Goal: Task Accomplishment & Management: Complete application form

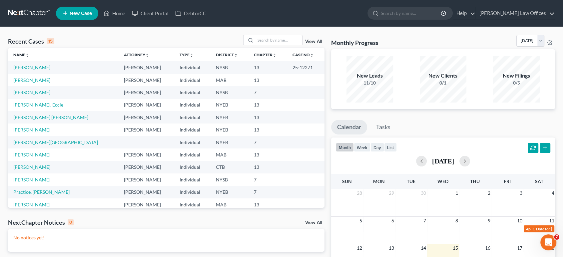
click at [35, 129] on link "[PERSON_NAME]" at bounding box center [31, 130] width 37 height 6
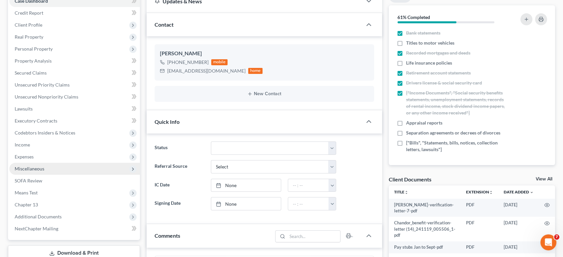
scroll to position [74, 0]
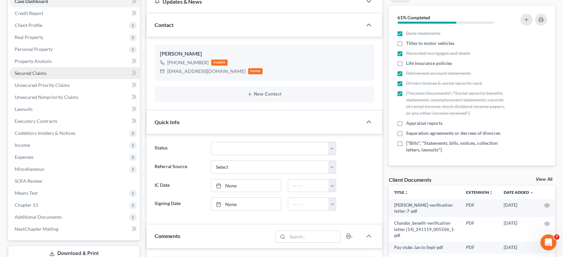
click at [24, 75] on span "Secured Claims" at bounding box center [31, 73] width 32 height 6
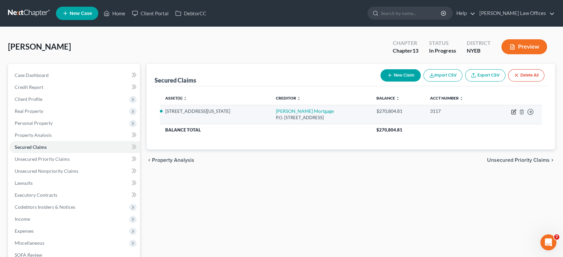
click at [515, 113] on icon "button" at bounding box center [513, 112] width 4 height 4
select select "15"
select select "6"
select select "4"
select select "0"
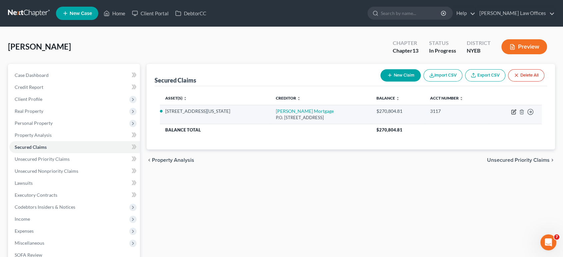
select select "0"
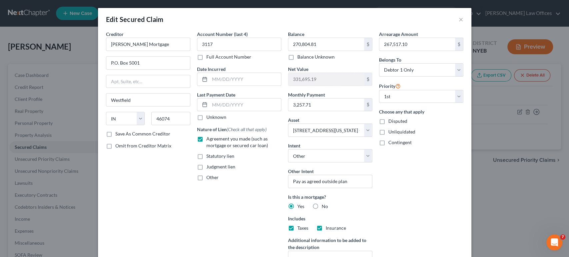
drag, startPoint x: 456, startPoint y: 22, endPoint x: 485, endPoint y: 26, distance: 29.3
click at [487, 27] on div "Edit Secured Claim × Creditor * [PERSON_NAME] Mortgage P.O. [GEOGRAPHIC_DATA] […" at bounding box center [284, 128] width 569 height 257
click at [458, 21] on button "×" at bounding box center [460, 19] width 5 height 8
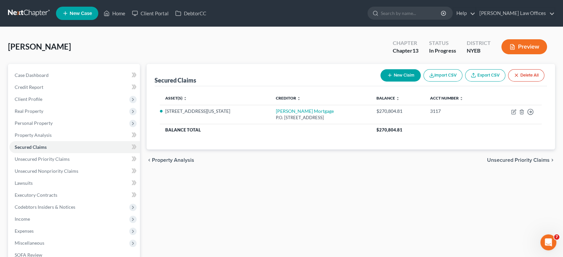
click at [501, 160] on span "Unsecured Priority Claims" at bounding box center [518, 160] width 63 height 5
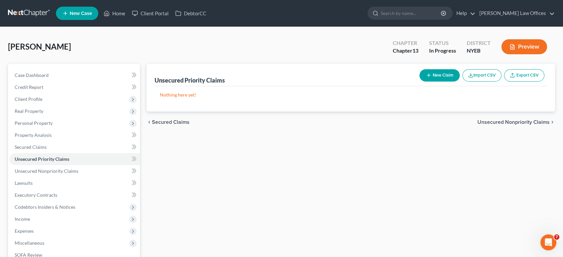
click at [495, 125] on span "Unsecured Nonpriority Claims" at bounding box center [513, 122] width 72 height 5
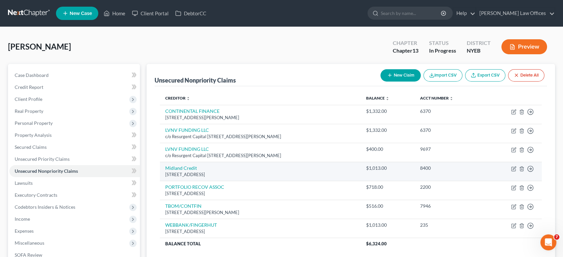
scroll to position [120, 0]
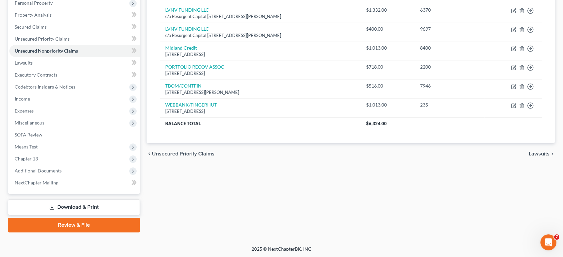
click at [540, 152] on span "Lawsuits" at bounding box center [539, 153] width 21 height 5
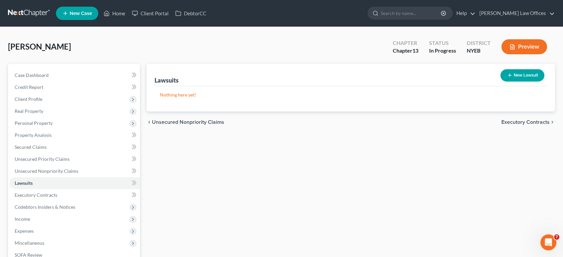
click at [508, 124] on span "Executory Contracts" at bounding box center [525, 122] width 48 height 5
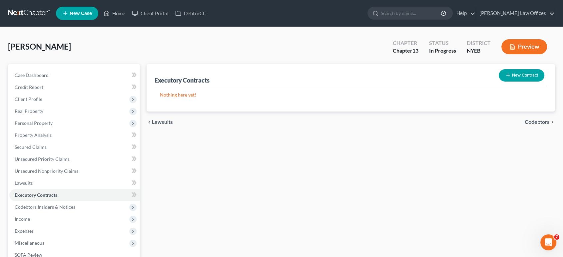
click at [508, 124] on div "chevron_left Lawsuits Codebtors chevron_right" at bounding box center [351, 122] width 409 height 21
click at [534, 120] on span "Codebtors" at bounding box center [537, 122] width 25 height 5
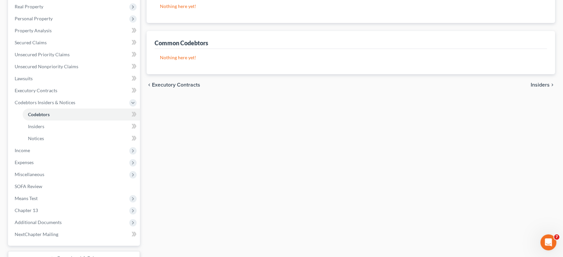
scroll to position [156, 0]
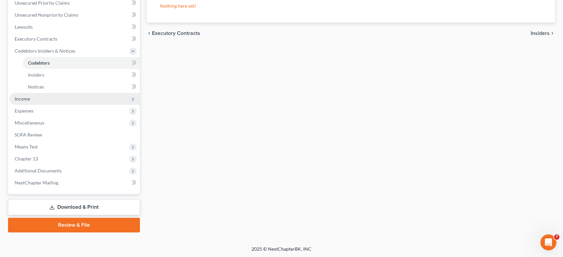
click at [28, 99] on span "Income" at bounding box center [22, 99] width 15 height 6
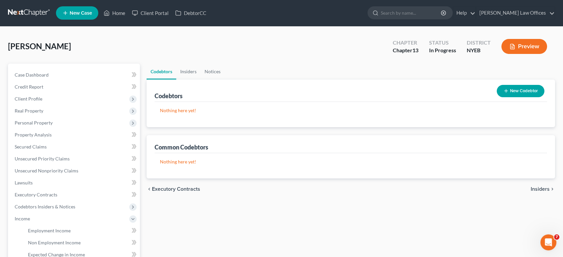
scroll to position [0, 0]
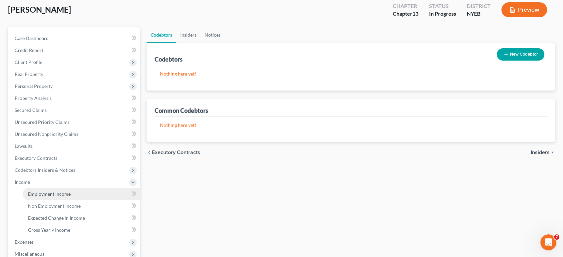
click at [59, 194] on span "Employment Income" at bounding box center [49, 194] width 43 height 6
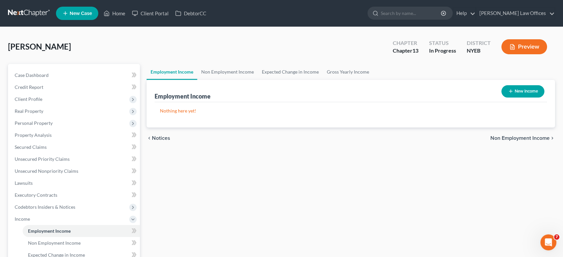
scroll to position [37, 0]
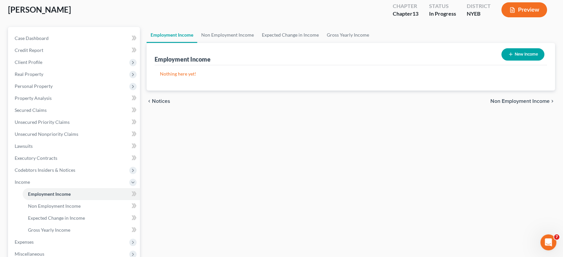
click at [498, 101] on span "Non Employment Income" at bounding box center [519, 101] width 59 height 5
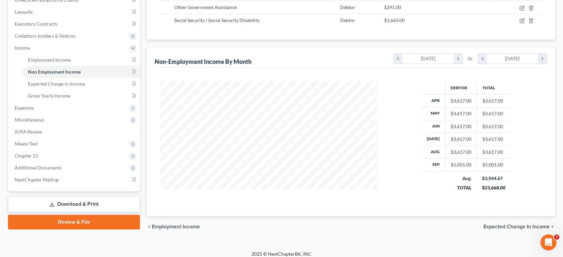
scroll to position [176, 0]
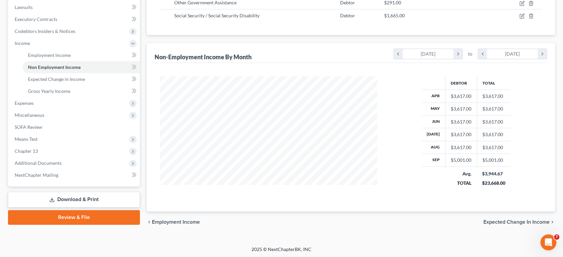
click at [506, 222] on span "Expected Change in Income" at bounding box center [516, 222] width 66 height 5
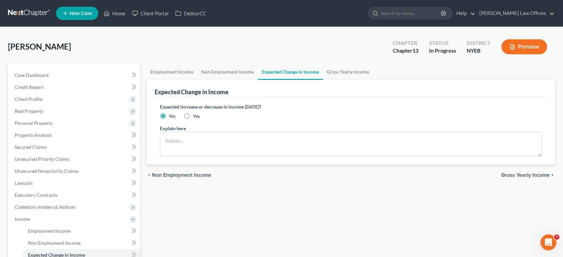
click at [506, 177] on span "Gross Yearly Income" at bounding box center [525, 175] width 49 height 5
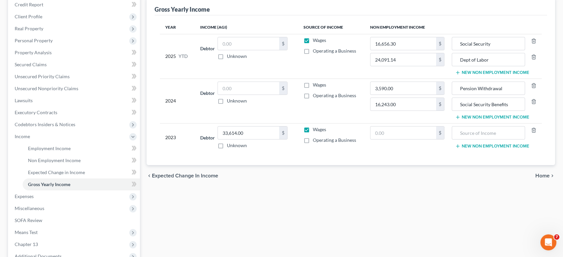
scroll to position [37, 0]
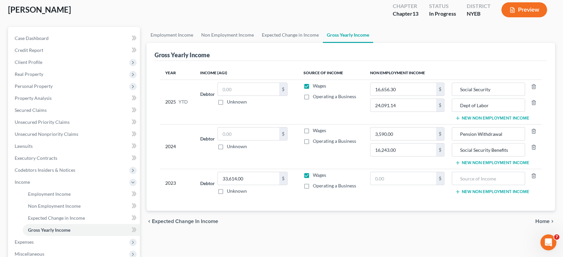
click at [537, 222] on span "Home" at bounding box center [542, 221] width 14 height 5
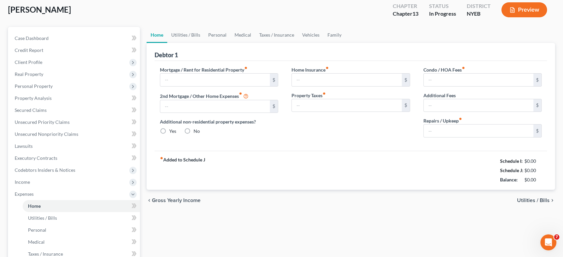
type input "3,257.71"
type input "0.00"
radio input "true"
type input "0.00"
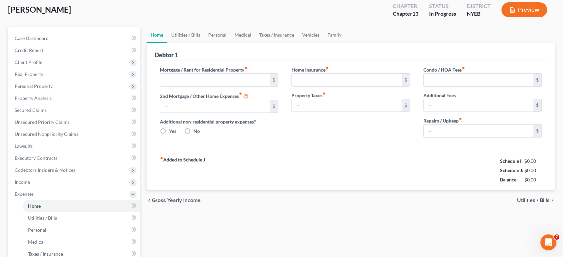
type input "0.00"
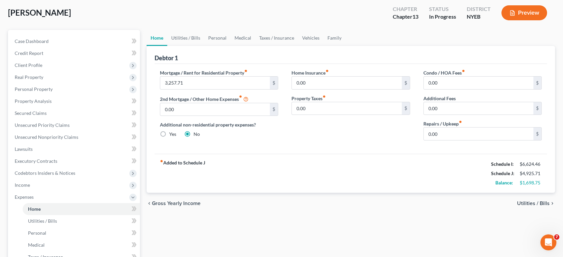
scroll to position [74, 0]
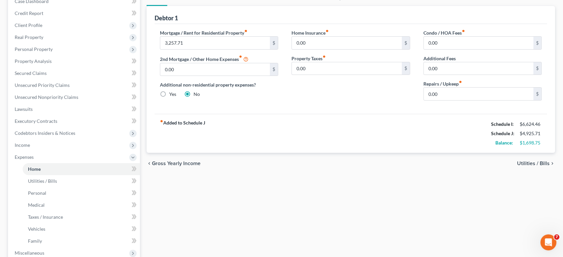
click at [523, 163] on span "Utilities / Bills" at bounding box center [533, 163] width 33 height 5
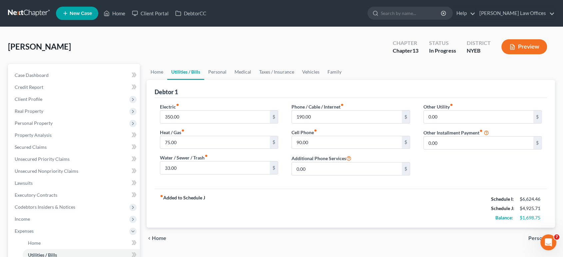
scroll to position [37, 0]
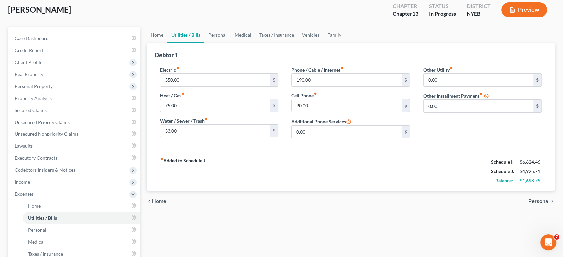
click at [532, 203] on span "Personal" at bounding box center [538, 201] width 21 height 5
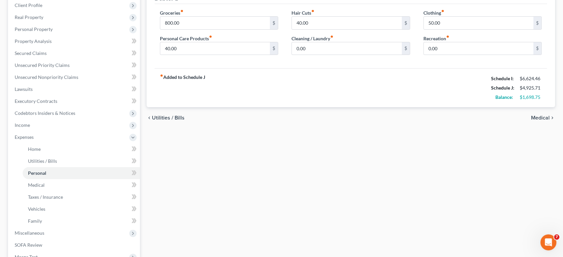
scroll to position [111, 0]
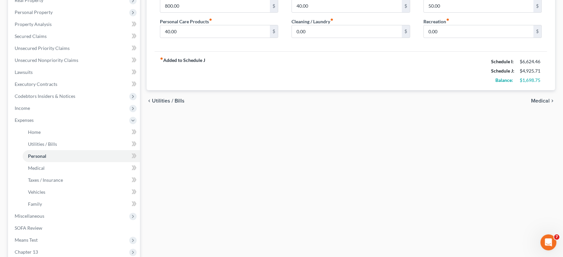
click at [535, 102] on span "Medical" at bounding box center [540, 100] width 19 height 5
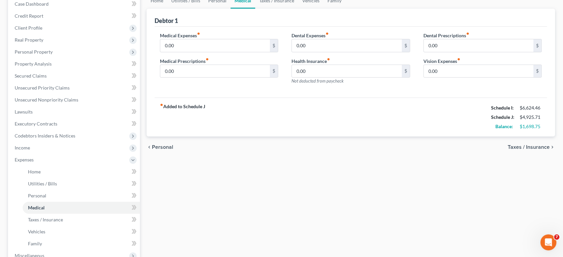
scroll to position [148, 0]
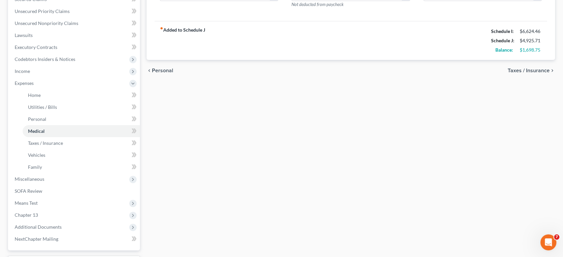
click at [526, 72] on span "Taxes / Insurance" at bounding box center [529, 70] width 42 height 5
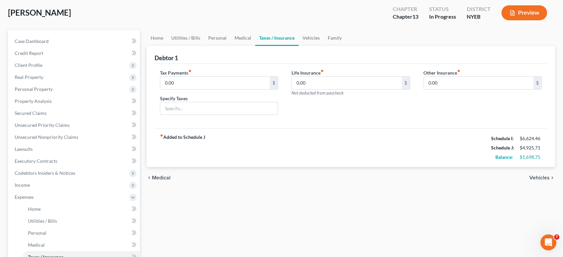
scroll to position [37, 0]
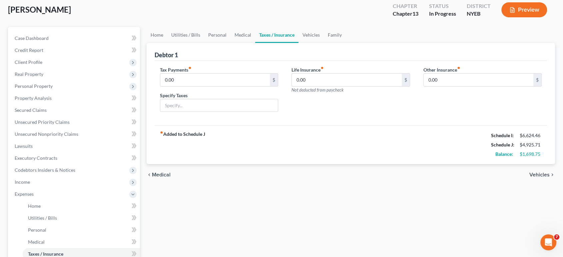
click at [538, 175] on span "Vehicles" at bounding box center [539, 174] width 20 height 5
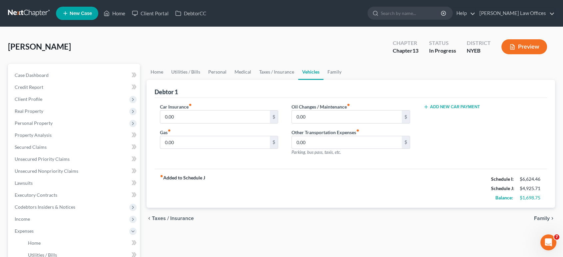
scroll to position [74, 0]
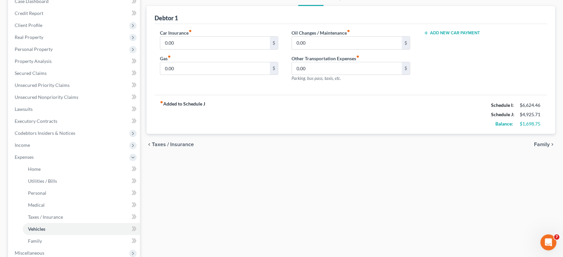
click at [539, 146] on span "Family" at bounding box center [542, 144] width 16 height 5
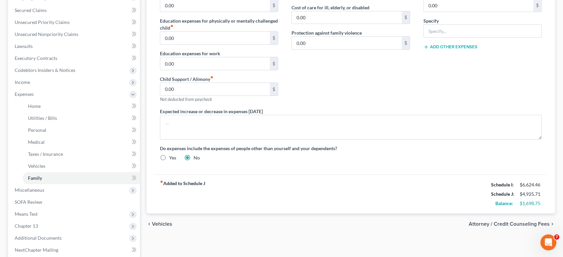
scroll to position [148, 0]
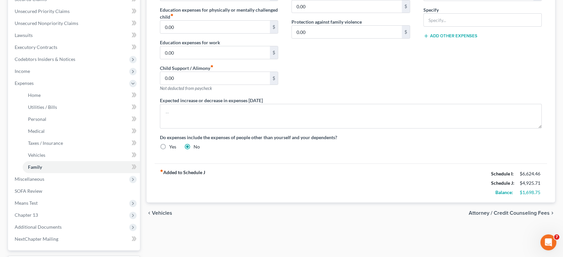
click at [523, 212] on span "Attorney / Credit Counseling Fees" at bounding box center [509, 213] width 81 height 5
select select "0"
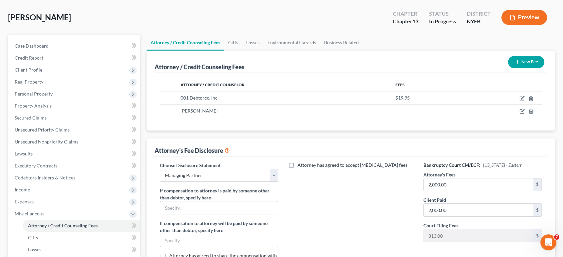
scroll to position [111, 0]
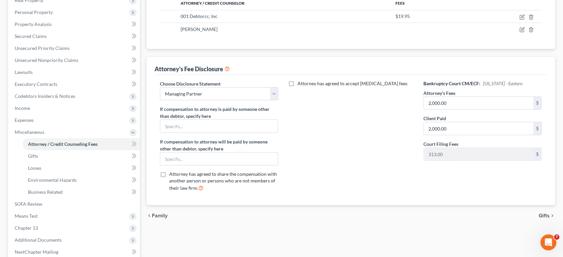
click at [541, 215] on span "Gifts" at bounding box center [544, 215] width 11 height 5
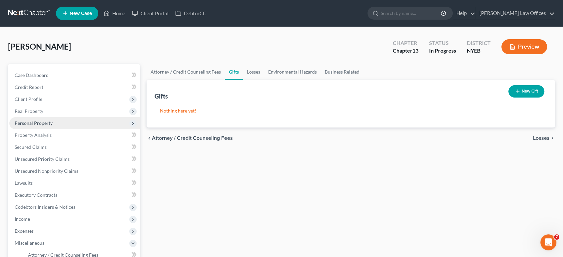
click at [36, 122] on span "Personal Property" at bounding box center [34, 123] width 38 height 6
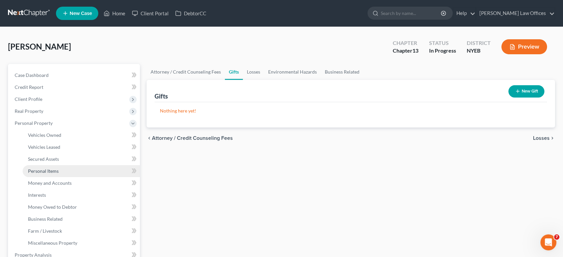
click at [47, 171] on span "Personal Items" at bounding box center [43, 171] width 31 height 6
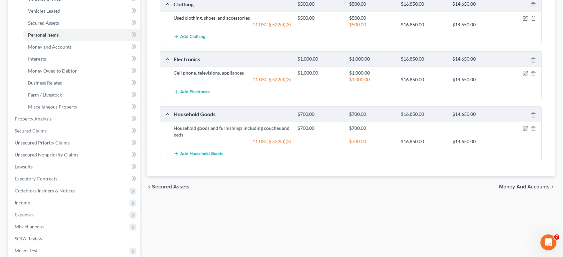
scroll to position [148, 0]
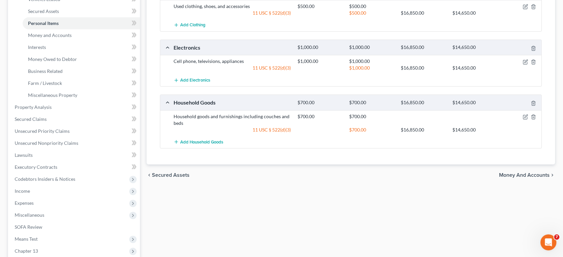
click at [506, 175] on span "Money and Accounts" at bounding box center [524, 175] width 51 height 5
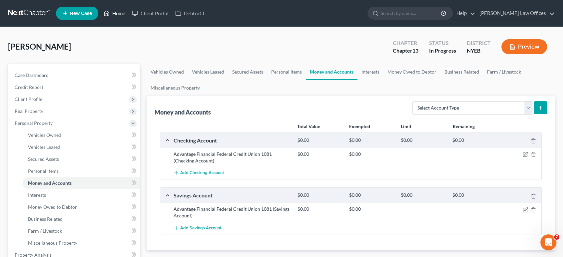
click at [121, 13] on link "Home" at bounding box center [114, 13] width 28 height 12
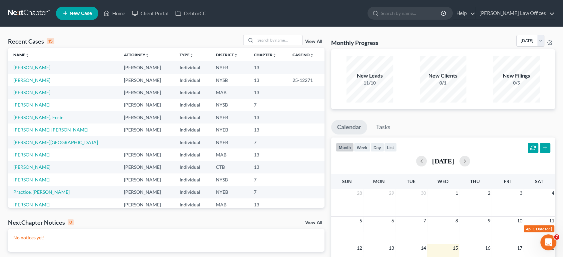
click at [33, 204] on link "[PERSON_NAME]" at bounding box center [31, 205] width 37 height 6
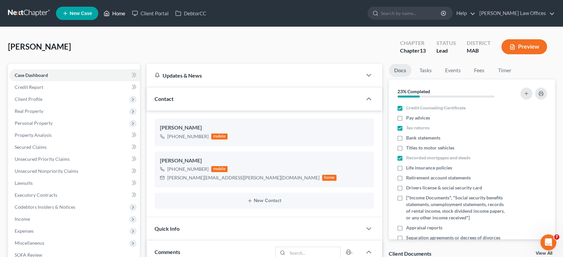
click at [117, 13] on link "Home" at bounding box center [114, 13] width 28 height 12
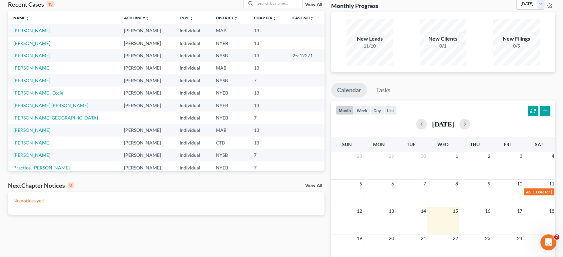
scroll to position [37, 0]
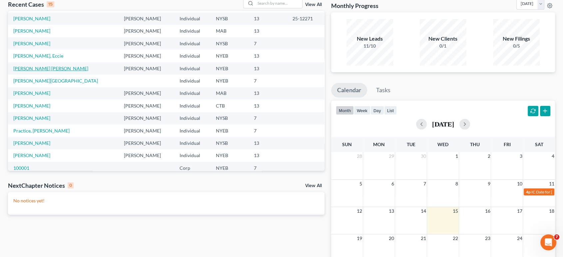
click at [50, 67] on link "[PERSON_NAME] [PERSON_NAME]" at bounding box center [50, 69] width 75 height 6
select select "10"
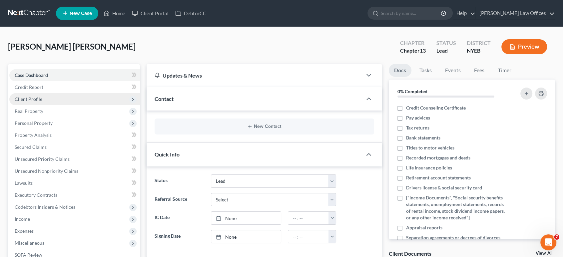
click at [35, 100] on span "Client Profile" at bounding box center [29, 99] width 28 height 6
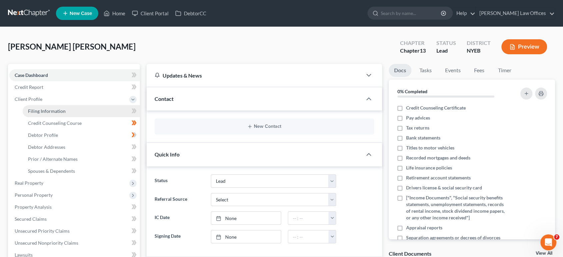
click at [40, 111] on span "Filing Information" at bounding box center [47, 111] width 38 height 6
select select "1"
select select "0"
select select "3"
select select "22"
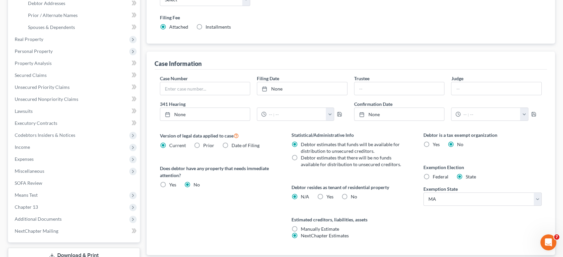
scroll to position [192, 0]
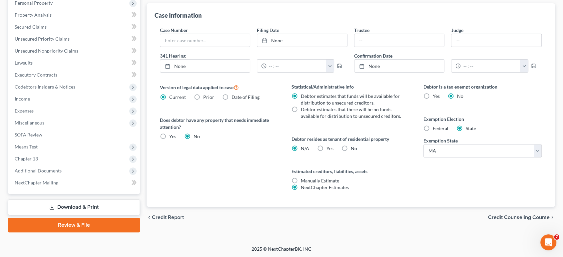
click at [433, 126] on label "Federal" at bounding box center [441, 128] width 16 height 7
click at [435, 126] on input "Federal" at bounding box center [437, 127] width 4 height 4
radio input "true"
radio input "false"
click at [503, 218] on span "Credit Counseling Course" at bounding box center [519, 217] width 62 height 5
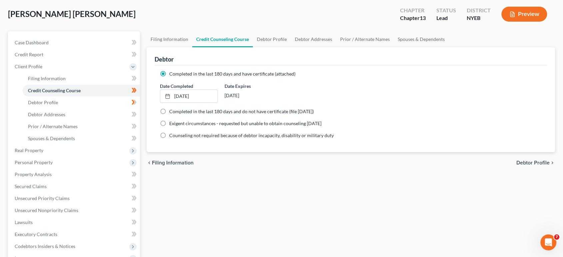
scroll to position [37, 0]
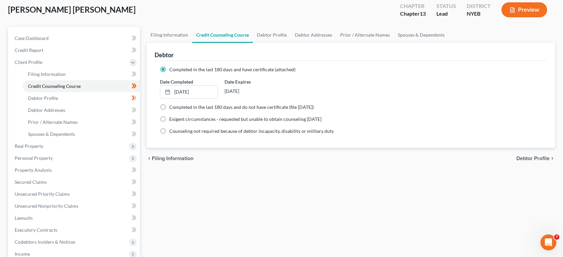
click at [529, 157] on span "Debtor Profile" at bounding box center [532, 158] width 33 height 5
select select "3"
select select "5"
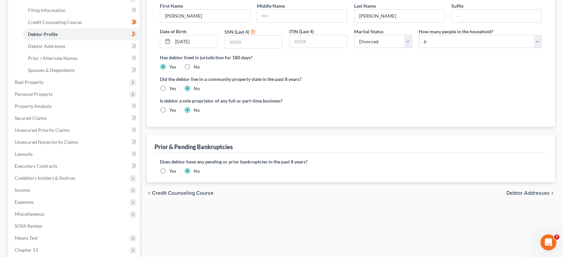
scroll to position [111, 0]
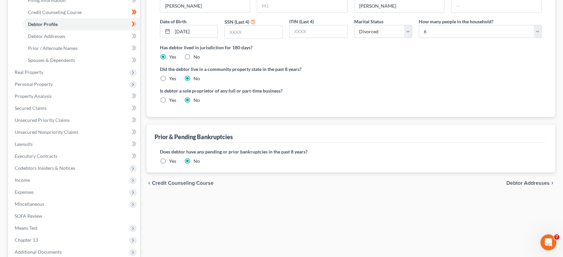
click at [533, 186] on span "Debtor Addresses" at bounding box center [527, 183] width 43 height 5
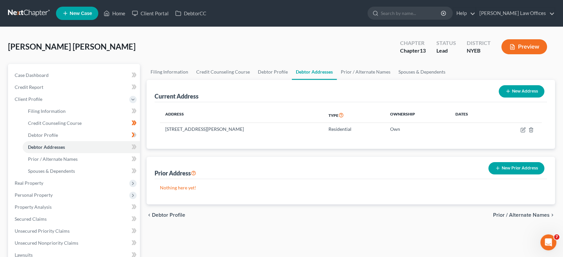
click at [521, 215] on span "Prior / Alternate Names" at bounding box center [521, 215] width 57 height 5
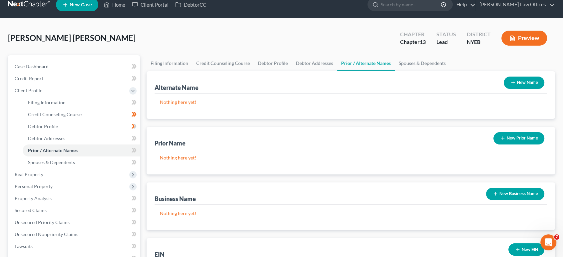
scroll to position [74, 0]
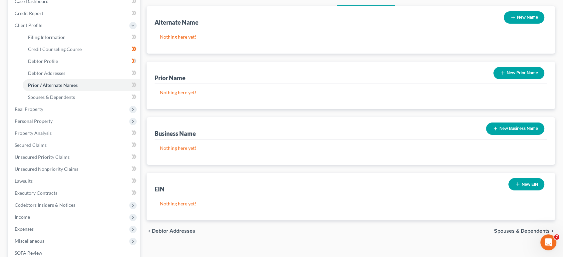
click at [520, 230] on span "Spouses & Dependents" at bounding box center [522, 231] width 56 height 5
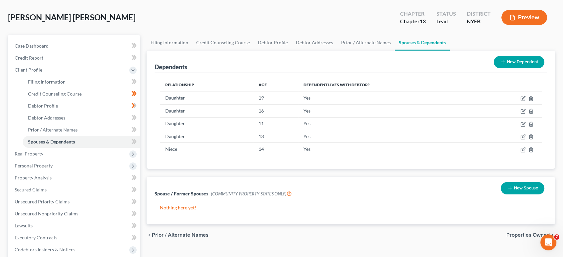
scroll to position [74, 0]
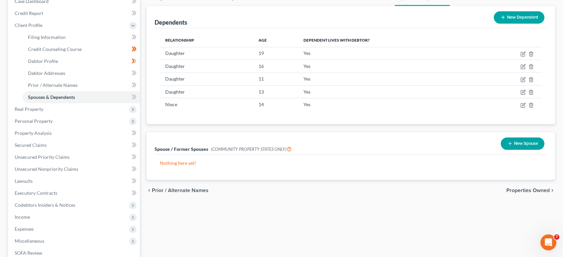
click at [515, 192] on span "Properties Owned" at bounding box center [527, 190] width 43 height 5
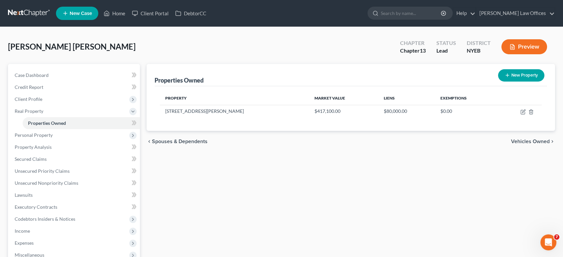
click at [534, 143] on span "Vehicles Owned" at bounding box center [530, 141] width 39 height 5
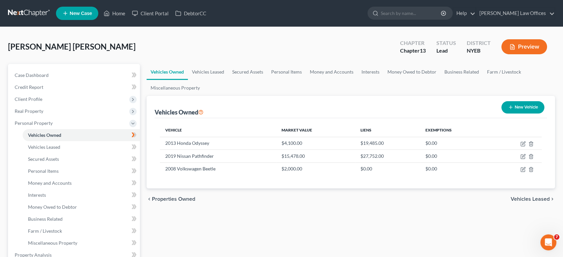
click at [526, 201] on span "Vehicles Leased" at bounding box center [530, 199] width 39 height 5
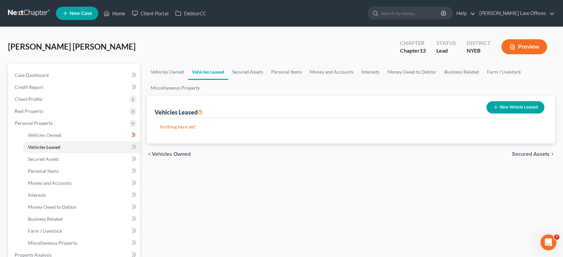
click at [523, 155] on span "Secured Assets" at bounding box center [531, 154] width 38 height 5
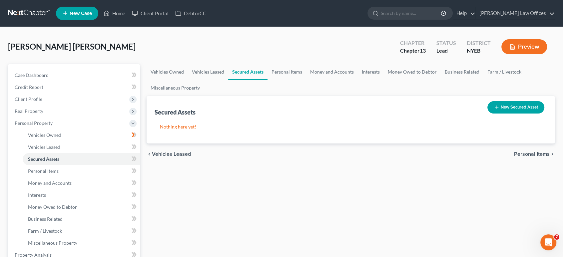
click at [523, 155] on span "Personal Items" at bounding box center [532, 154] width 36 height 5
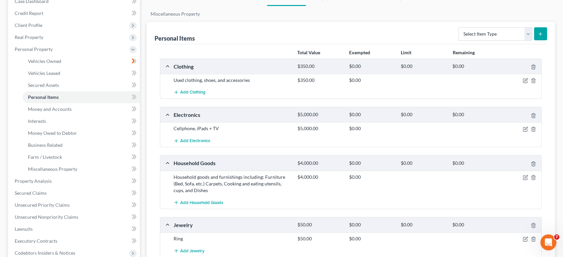
scroll to position [111, 0]
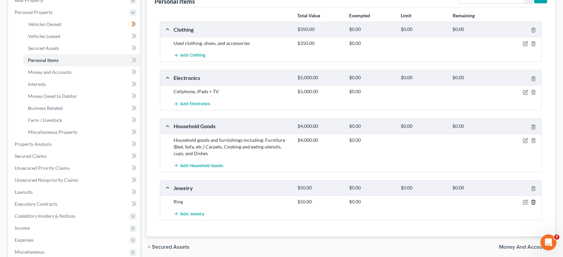
click at [534, 202] on icon "button" at bounding box center [533, 202] width 5 height 5
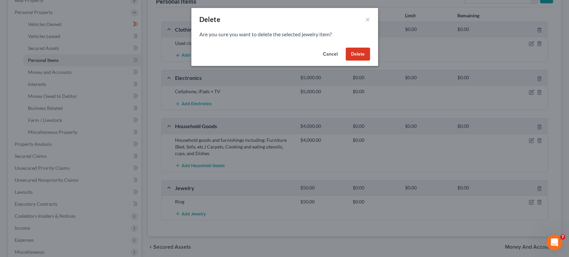
click at [355, 52] on button "Delete" at bounding box center [357, 54] width 24 height 13
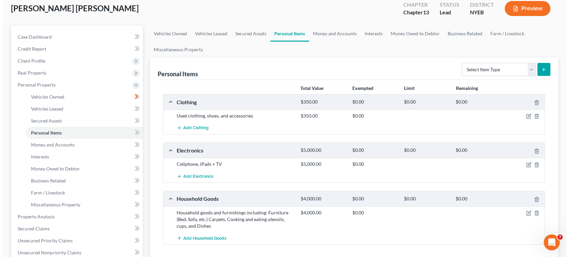
scroll to position [37, 0]
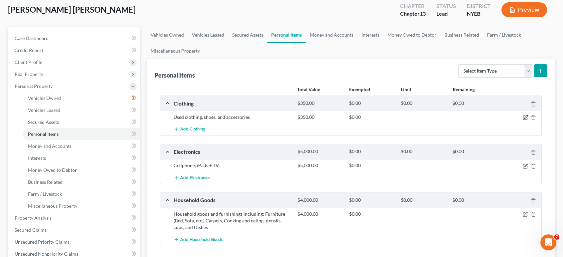
click at [525, 117] on icon "button" at bounding box center [525, 117] width 5 height 5
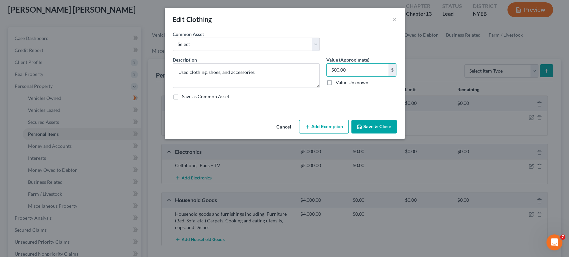
type input "500.00"
click at [316, 125] on button "Add Exemption" at bounding box center [324, 127] width 50 height 14
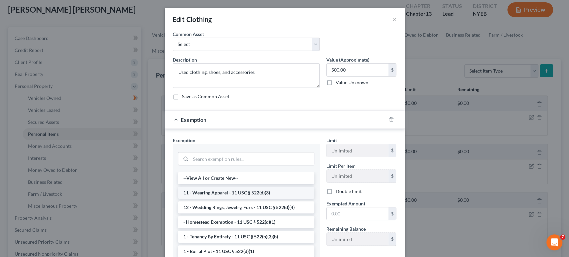
click at [253, 191] on li "11 - Wearing Apparel - 11 USC § 522(d)(3)" at bounding box center [246, 193] width 136 height 12
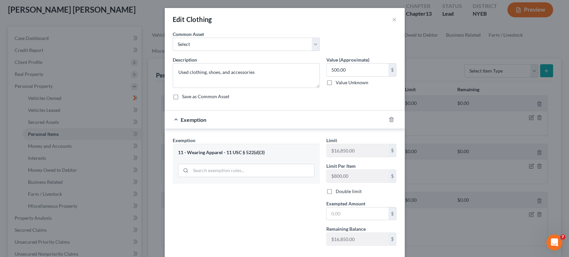
scroll to position [35, 0]
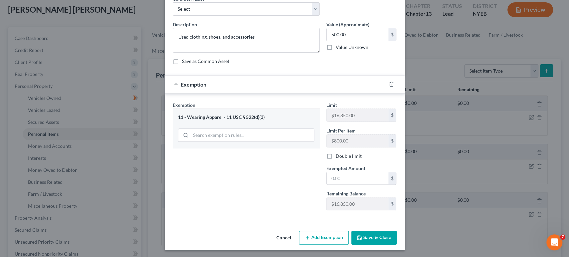
click at [370, 235] on button "Save & Close" at bounding box center [373, 238] width 45 height 14
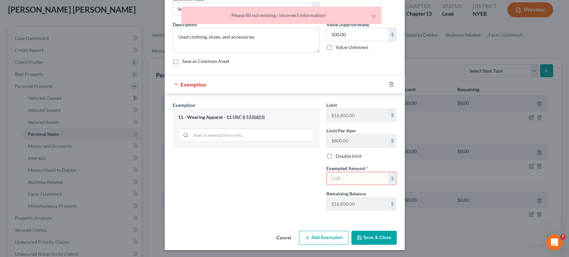
click at [346, 175] on input "text" at bounding box center [357, 178] width 62 height 13
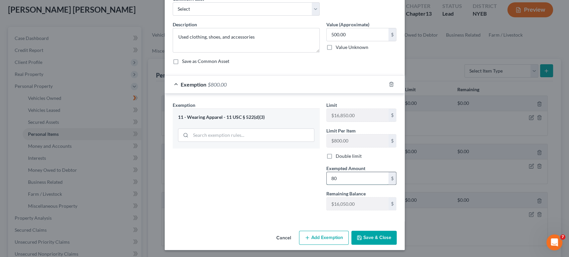
type input "8"
type input "500.00"
click at [369, 242] on button "Save & Close" at bounding box center [373, 238] width 45 height 14
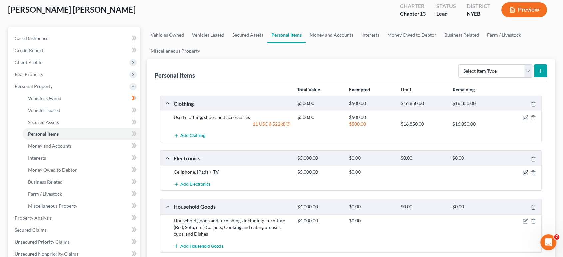
click at [525, 171] on icon "button" at bounding box center [525, 172] width 5 height 5
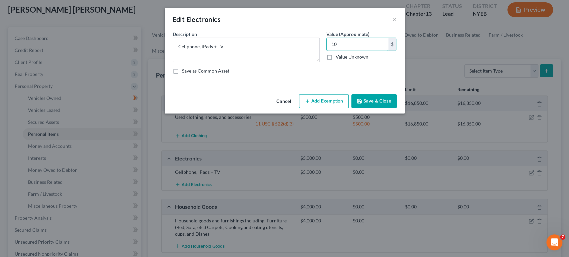
type input "1"
type input "1,000.00"
click at [333, 99] on button "Add Exemption" at bounding box center [324, 101] width 50 height 14
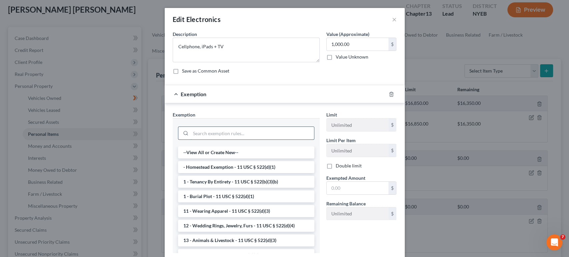
click at [197, 136] on input "search" at bounding box center [252, 133] width 123 height 13
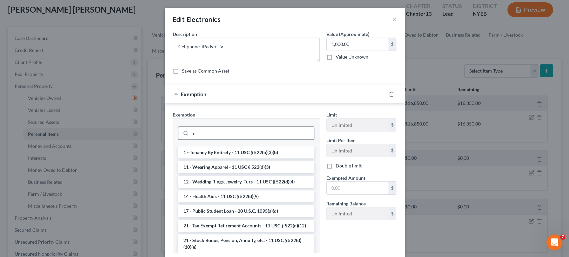
type input "e"
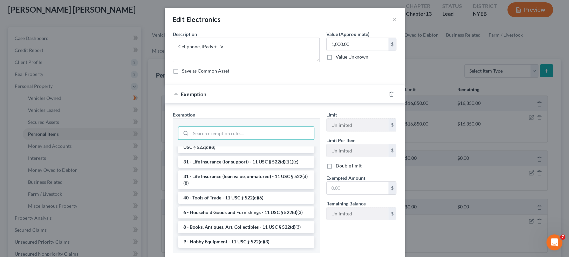
scroll to position [43, 0]
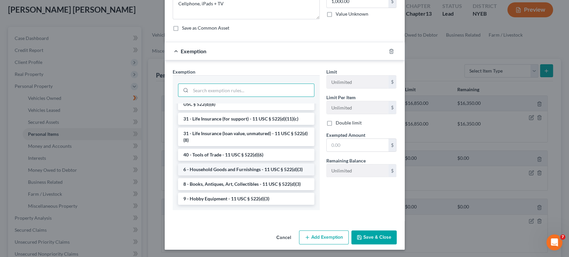
click at [226, 170] on li "6 - Household Goods and Furnishings - 11 USC § 522(d)(3)" at bounding box center [246, 170] width 136 height 12
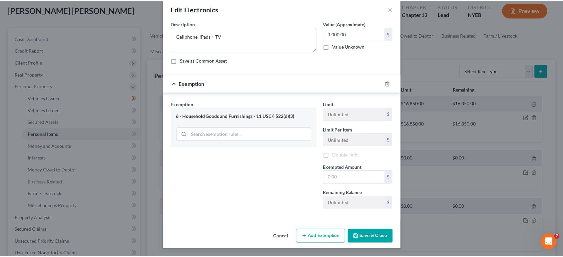
scroll to position [10, 0]
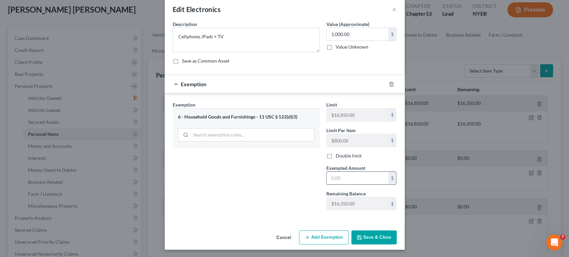
click at [340, 175] on input "text" at bounding box center [357, 178] width 62 height 13
type input "800.00"
click at [373, 239] on button "Save & Close" at bounding box center [373, 238] width 45 height 14
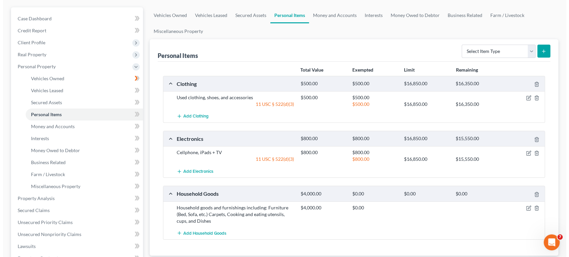
scroll to position [74, 0]
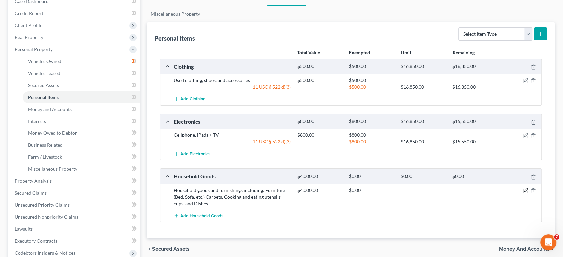
click at [526, 190] on icon "button" at bounding box center [525, 190] width 3 height 3
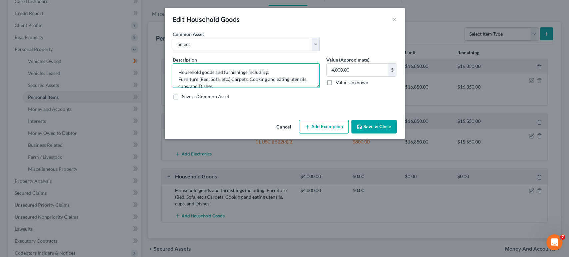
scroll to position [7, 0]
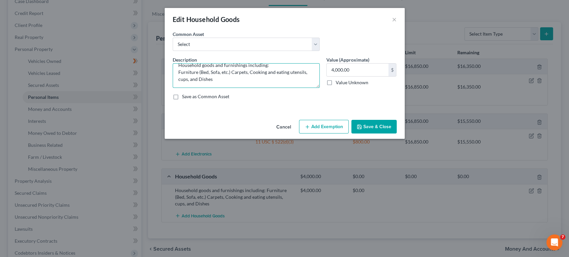
drag, startPoint x: 231, startPoint y: 80, endPoint x: 301, endPoint y: 89, distance: 71.2
click at [304, 87] on textarea "Household goods and furnishings including: Furniture (Bed, Sofa, etc.) Carpets,…" at bounding box center [246, 75] width 147 height 25
drag, startPoint x: 240, startPoint y: 79, endPoint x: 176, endPoint y: 79, distance: 64.0
click at [176, 79] on textarea "Household goods and furnishings including: Furniture (Bed, Sofa, etc.)" at bounding box center [246, 75] width 147 height 25
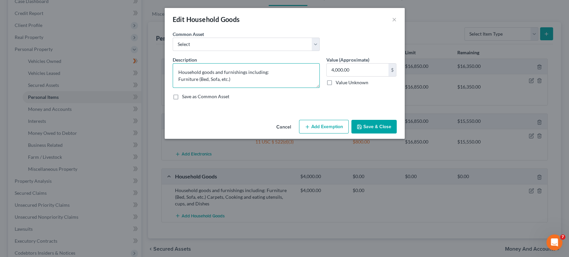
click at [210, 79] on textarea "Household goods and furnishings including: Furniture (Bed, Sofa, etc.)" at bounding box center [246, 75] width 147 height 25
click at [230, 79] on textarea "Household goods and furnishings including: Furniture (Bed, Sofa, etc.)" at bounding box center [246, 75] width 147 height 25
type textarea "Household goods and furnishings including: Furniture, appliances"
click at [351, 73] on input "4,000.00" at bounding box center [357, 70] width 62 height 13
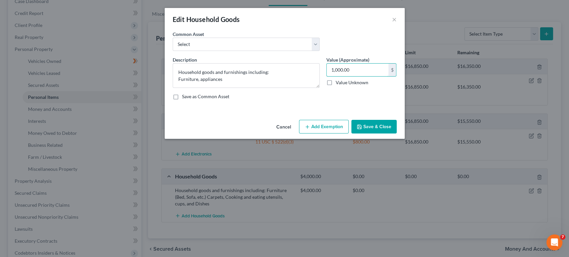
type input "1,000.00"
click at [328, 128] on button "Add Exemption" at bounding box center [324, 127] width 50 height 14
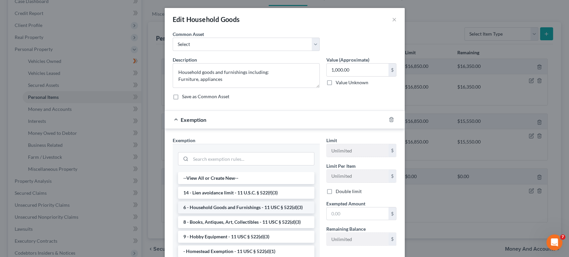
click at [242, 205] on li "6 - Household Goods and Furnishings - 11 USC § 522(d)(3)" at bounding box center [246, 208] width 136 height 12
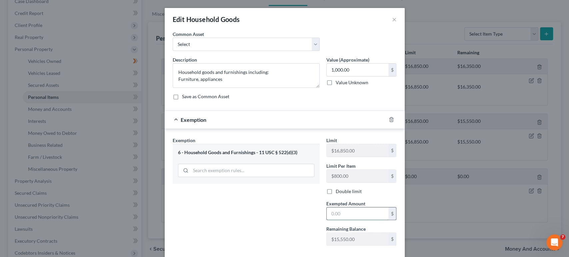
click at [336, 214] on input "text" at bounding box center [357, 214] width 62 height 13
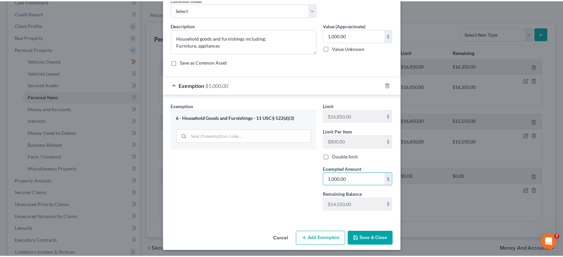
scroll to position [35, 0]
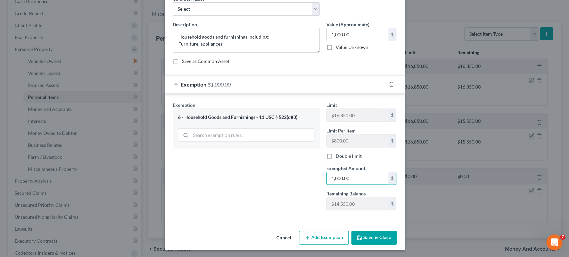
type input "1,000.00"
click at [366, 237] on button "Save & Close" at bounding box center [373, 238] width 45 height 14
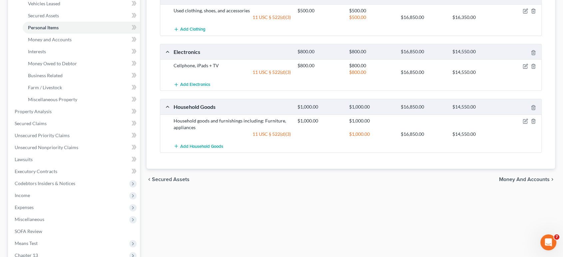
scroll to position [185, 0]
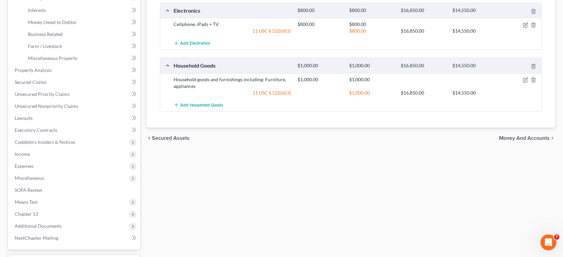
click at [513, 138] on span "Money and Accounts" at bounding box center [524, 138] width 51 height 5
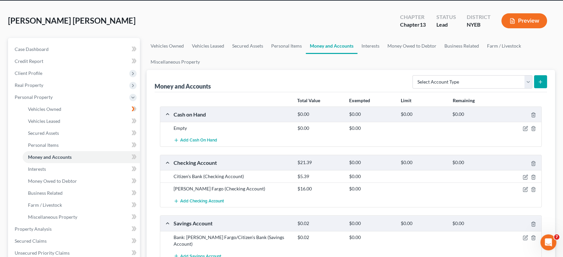
scroll to position [37, 0]
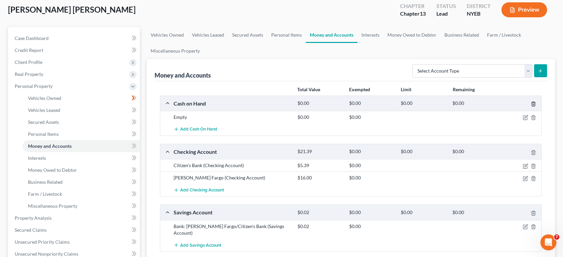
click at [534, 103] on polyline "button" at bounding box center [533, 103] width 4 height 0
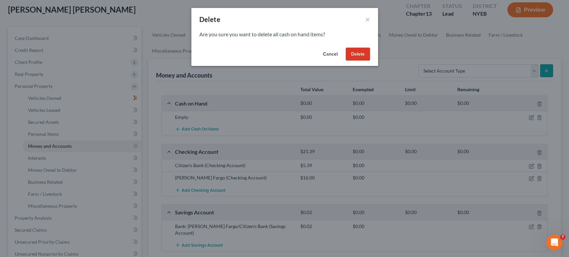
click at [359, 50] on button "Delete" at bounding box center [357, 54] width 24 height 13
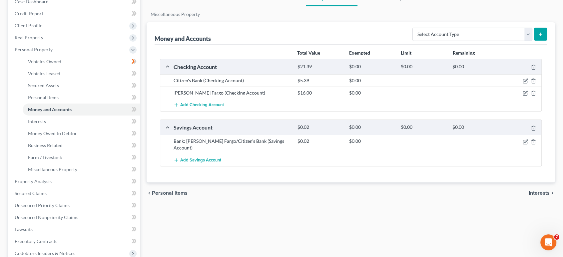
scroll to position [74, 0]
click at [532, 190] on span "Interests" at bounding box center [539, 192] width 21 height 5
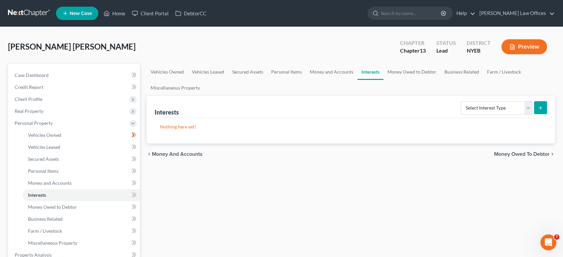
click at [520, 153] on span "Money Owed to Debtor" at bounding box center [522, 154] width 56 height 5
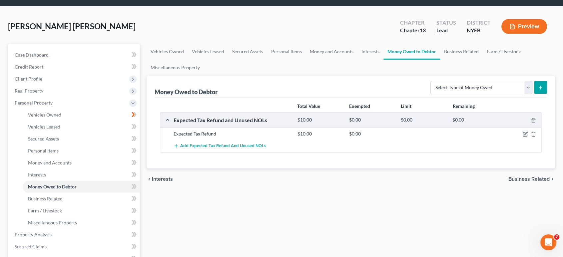
scroll to position [37, 0]
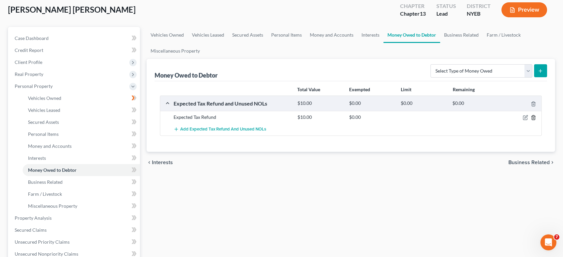
click at [534, 118] on line "button" at bounding box center [534, 118] width 0 height 1
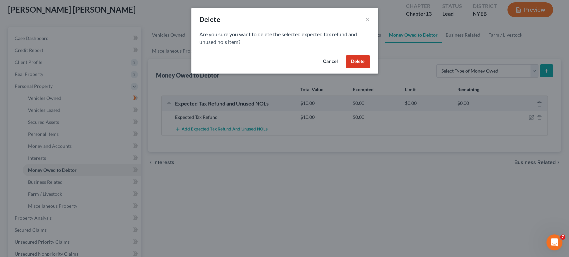
click at [358, 69] on div "Cancel Delete" at bounding box center [284, 63] width 187 height 21
click at [360, 62] on button "Delete" at bounding box center [357, 61] width 24 height 13
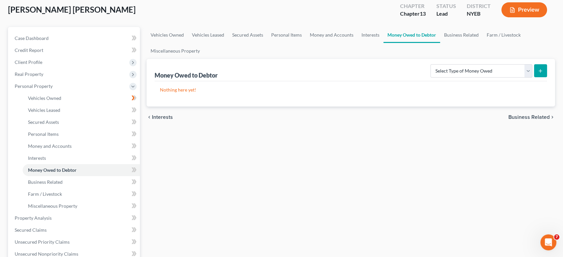
click at [514, 118] on span "Business Related" at bounding box center [528, 117] width 41 height 5
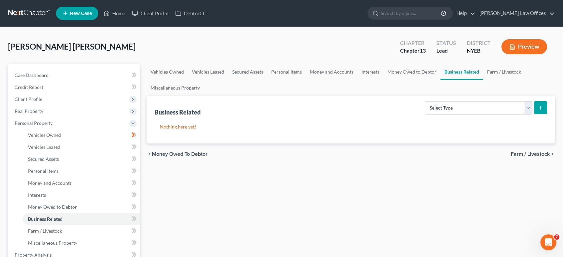
click at [516, 155] on span "Farm / Livestock" at bounding box center [530, 154] width 39 height 5
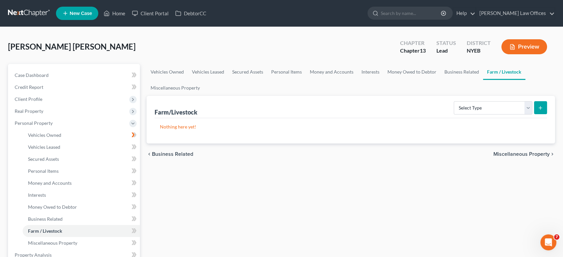
click at [516, 155] on span "Miscellaneous Property" at bounding box center [521, 154] width 56 height 5
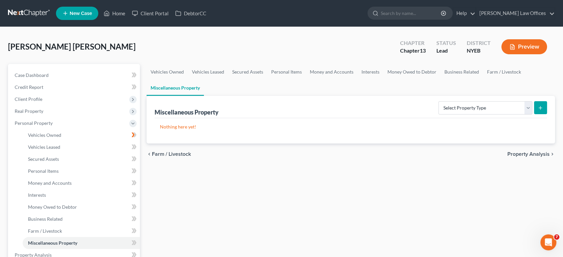
click at [516, 155] on span "Property Analysis" at bounding box center [528, 154] width 42 height 5
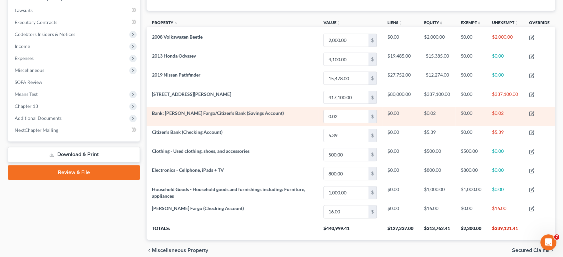
scroll to position [201, 0]
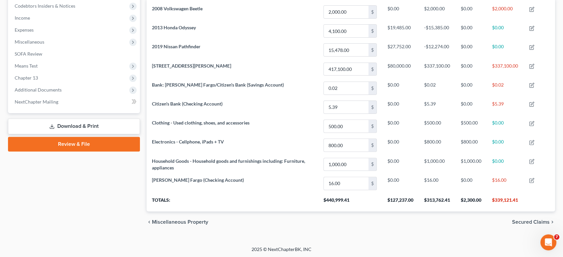
click at [520, 222] on span "Secured Claims" at bounding box center [531, 222] width 38 height 5
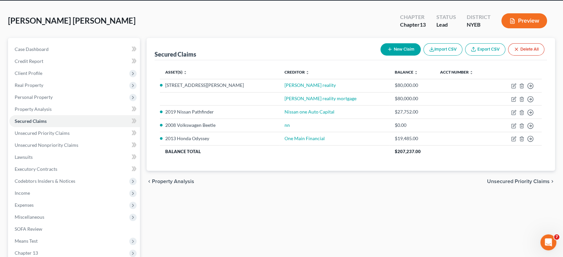
scroll to position [37, 0]
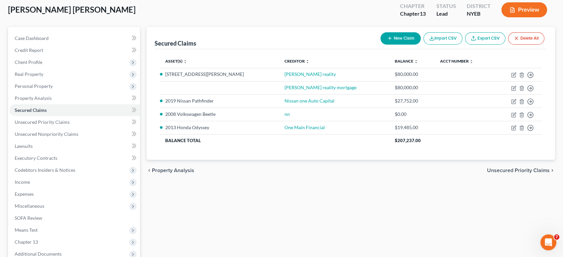
click at [501, 172] on span "Unsecured Priority Claims" at bounding box center [518, 170] width 63 height 5
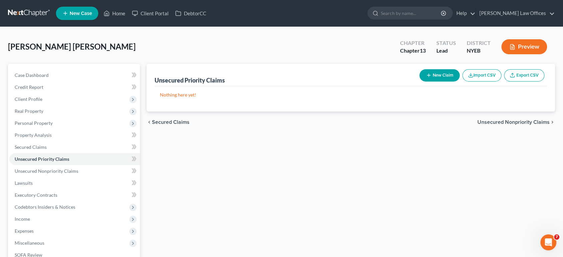
click at [493, 124] on span "Unsecured Nonpriority Claims" at bounding box center [513, 122] width 72 height 5
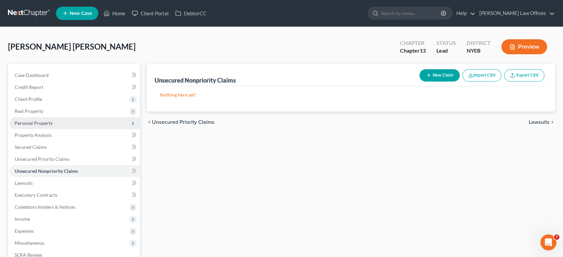
click at [49, 124] on span "Personal Property" at bounding box center [34, 123] width 38 height 6
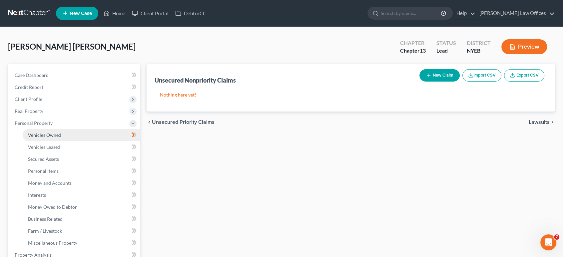
click at [48, 136] on span "Vehicles Owned" at bounding box center [44, 135] width 33 height 6
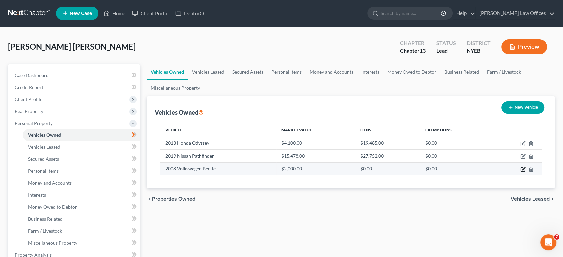
click at [523, 170] on icon "button" at bounding box center [523, 168] width 3 height 3
select select "0"
select select "18"
select select "3"
select select "0"
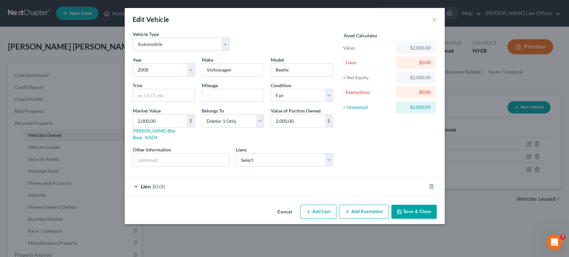
click at [362, 207] on button "Add Exemption" at bounding box center [364, 212] width 50 height 14
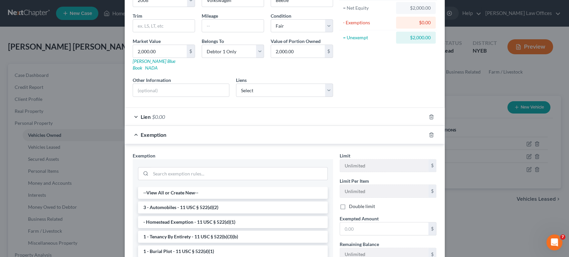
scroll to position [74, 0]
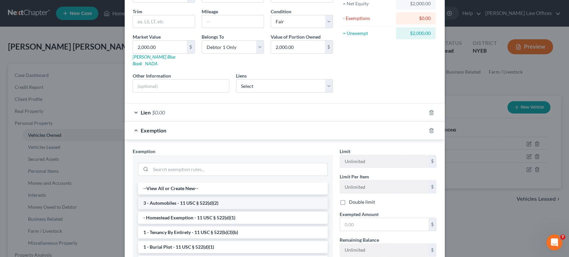
click at [253, 197] on li "3 - Automobiles - 11 USC § 522(d)(2)" at bounding box center [233, 203] width 190 height 12
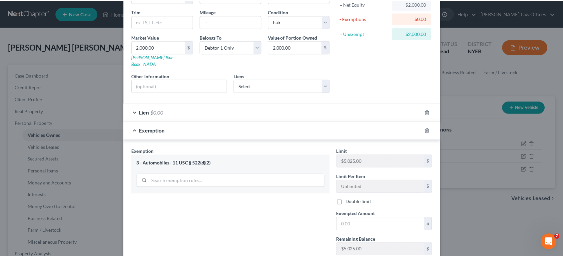
scroll to position [113, 0]
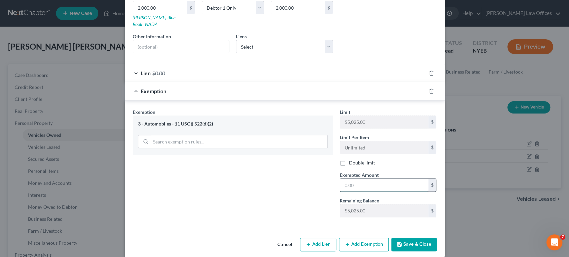
click at [352, 179] on input "text" at bounding box center [384, 185] width 88 height 13
type input "2,000.00"
click at [412, 238] on button "Save & Close" at bounding box center [413, 245] width 45 height 14
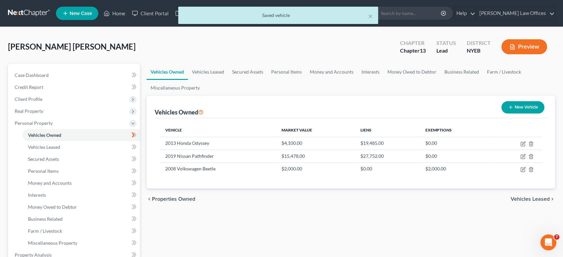
click at [525, 199] on span "Vehicles Leased" at bounding box center [530, 199] width 39 height 5
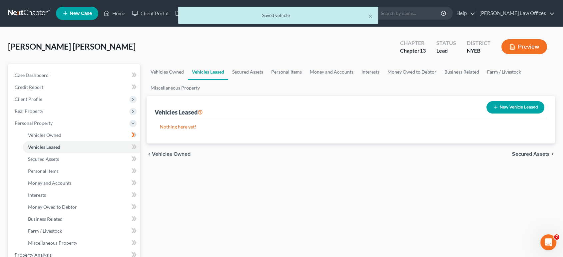
click at [524, 152] on span "Secured Assets" at bounding box center [531, 154] width 38 height 5
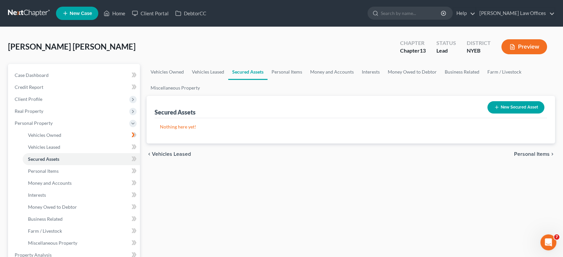
click at [525, 154] on span "Personal Items" at bounding box center [532, 154] width 36 height 5
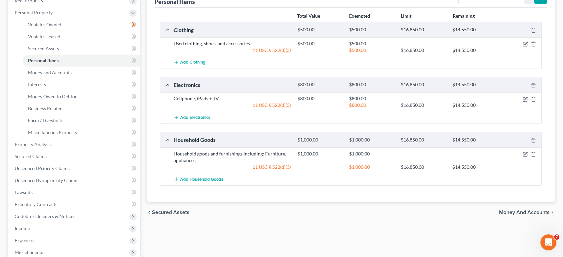
scroll to position [111, 0]
click at [508, 213] on span "Money and Accounts" at bounding box center [524, 212] width 51 height 5
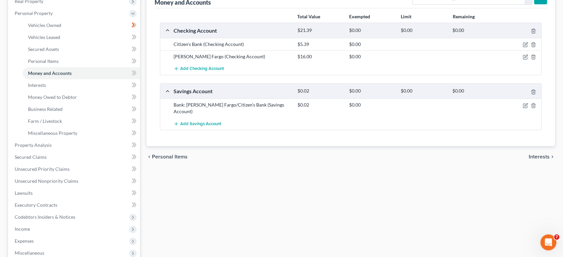
scroll to position [111, 0]
click at [535, 153] on span "Interests" at bounding box center [539, 155] width 21 height 5
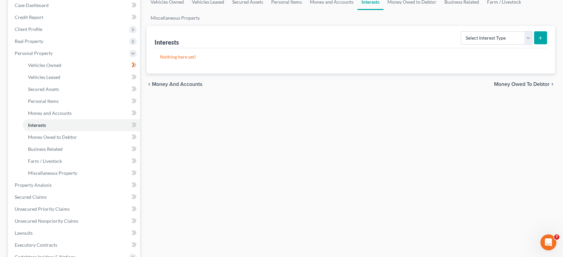
scroll to position [74, 0]
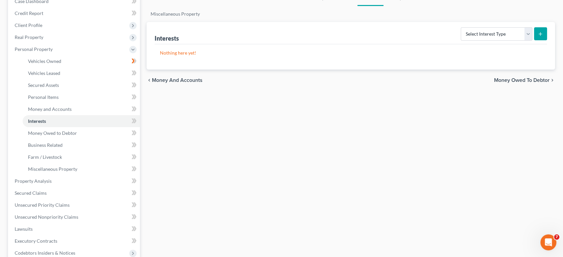
click at [509, 78] on span "Money Owed to Debtor" at bounding box center [522, 80] width 56 height 5
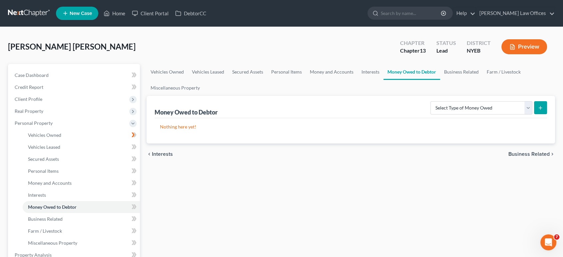
click at [522, 154] on span "Business Related" at bounding box center [528, 154] width 41 height 5
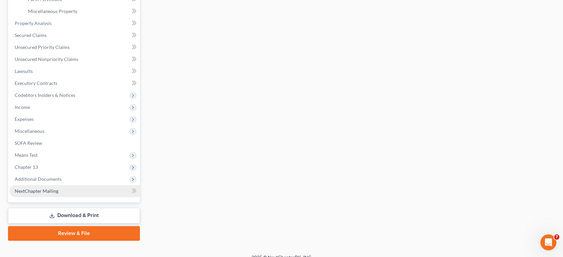
scroll to position [240, 0]
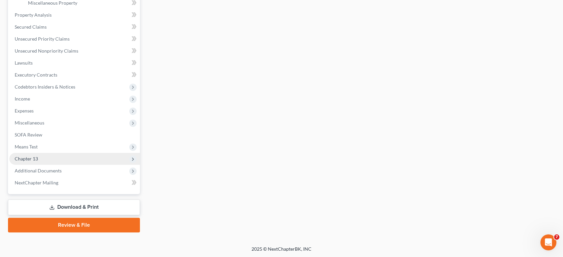
click at [34, 159] on span "Chapter 13" at bounding box center [26, 159] width 23 height 6
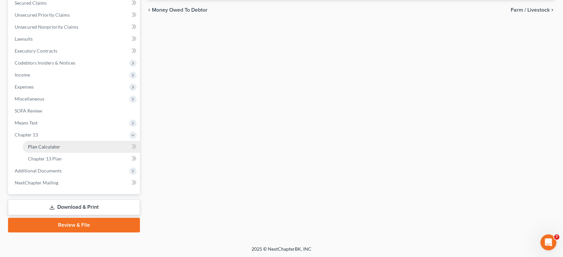
click at [45, 148] on span "Plan Calculator" at bounding box center [44, 147] width 32 height 6
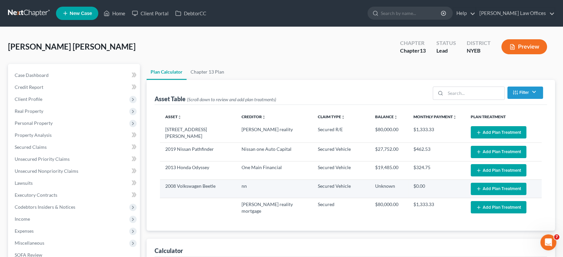
select select "59"
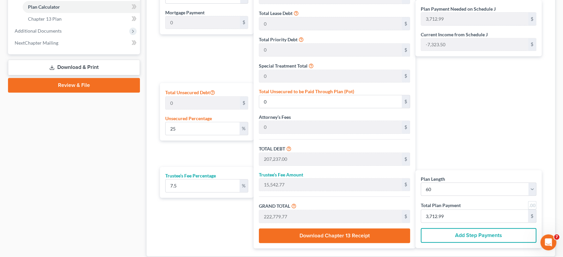
scroll to position [326, 0]
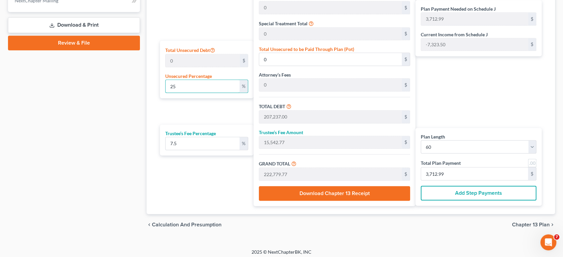
drag, startPoint x: 191, startPoint y: 80, endPoint x: 146, endPoint y: 87, distance: 45.5
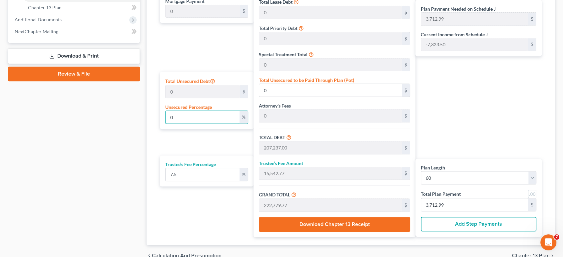
scroll to position [289, 0]
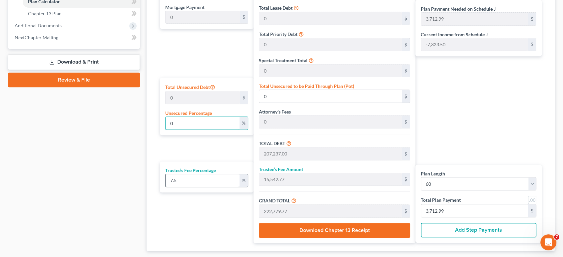
type input "0"
drag, startPoint x: 185, startPoint y: 175, endPoint x: 141, endPoint y: 180, distance: 44.2
click at [141, 179] on div "Petition Navigation Case Dashboard Payments Invoices Payments Payments Credit R…" at bounding box center [282, 23] width 554 height 498
type input "1"
type input "2,072.37"
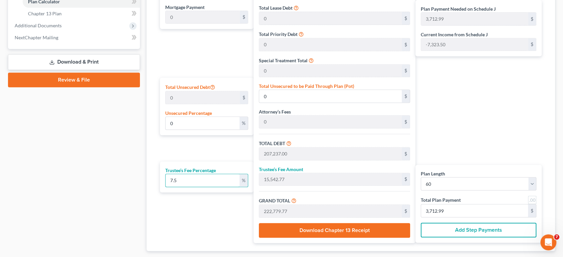
type input "209,309.37"
type input "3,488.48"
type input "10"
type input "20,723.70"
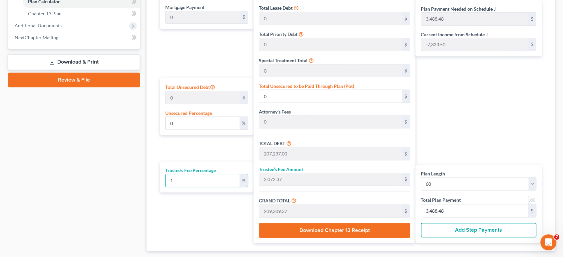
type input "227,960.70"
type input "3,799.34"
type input "10"
click at [176, 233] on div "Plan Length 1 2 3 4 5 6 7 8 9 10 11 12 13 14 15 16 17 18 19 20 21 22 23 24 25 2…" at bounding box center [205, 108] width 97 height 270
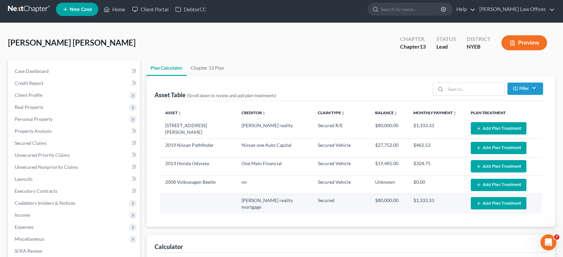
scroll to position [0, 0]
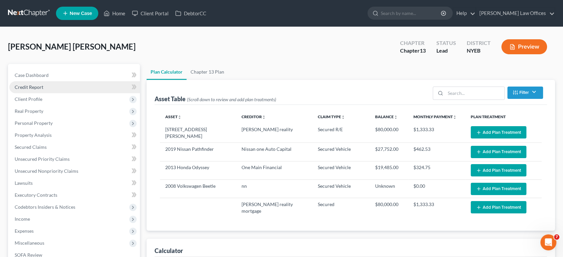
click at [34, 87] on span "Credit Report" at bounding box center [29, 87] width 29 height 6
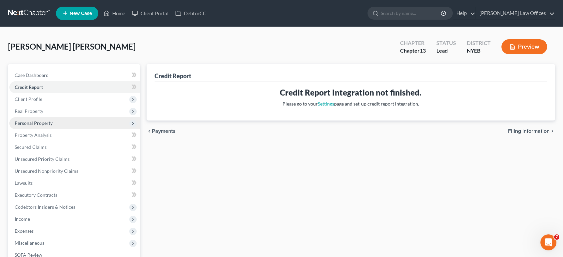
scroll to position [120, 0]
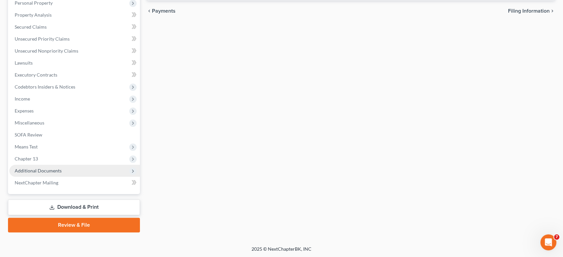
click at [36, 171] on span "Additional Documents" at bounding box center [38, 171] width 47 height 6
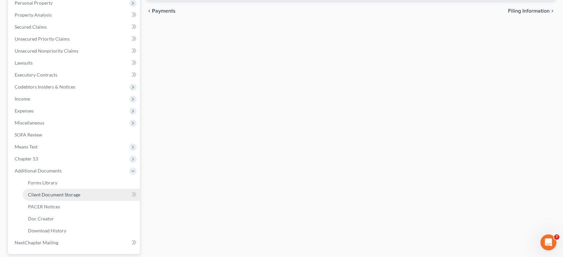
click at [54, 195] on span "Client Document Storage" at bounding box center [54, 195] width 52 height 6
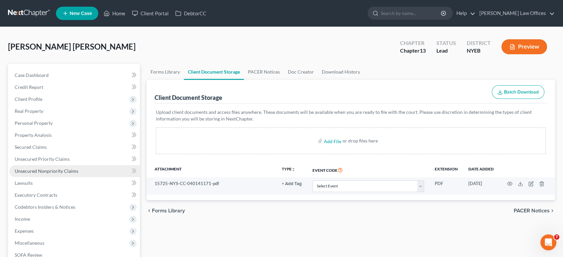
click at [32, 172] on span "Unsecured Nonpriority Claims" at bounding box center [47, 171] width 64 height 6
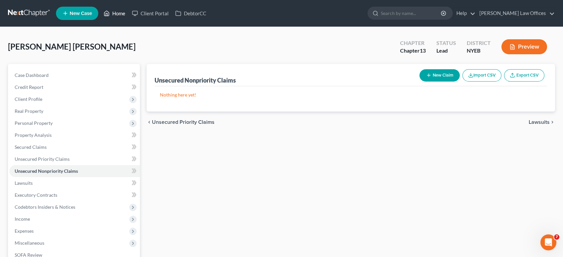
click at [119, 12] on link "Home" at bounding box center [114, 13] width 28 height 12
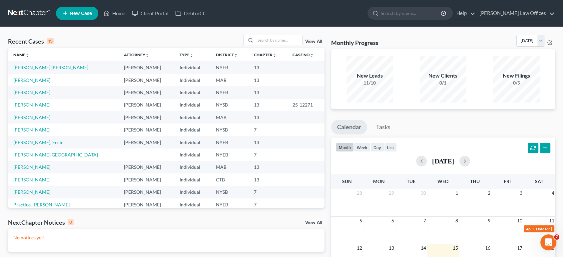
click at [27, 130] on link "[PERSON_NAME]" at bounding box center [31, 130] width 37 height 6
select select "10"
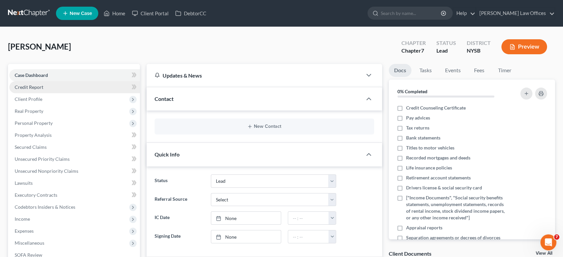
click at [32, 87] on span "Credit Report" at bounding box center [29, 87] width 29 height 6
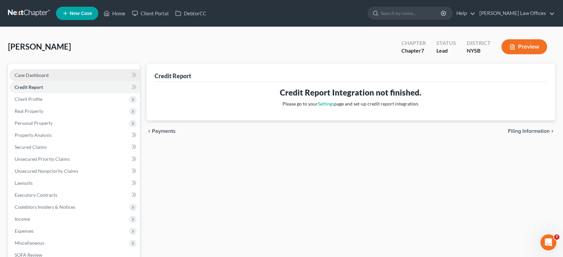
click at [30, 71] on div "Case Dashboard Payments Invoices Payments Payments Credit Report Client Profile…" at bounding box center [74, 183] width 132 height 239
click at [30, 77] on span "Case Dashboard" at bounding box center [32, 75] width 34 height 6
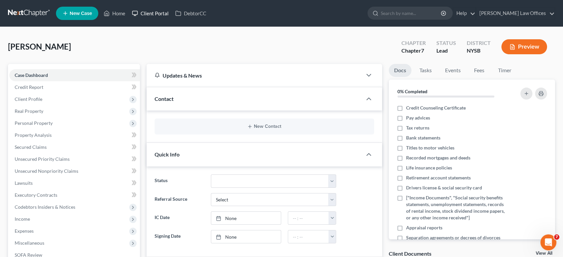
click at [146, 15] on link "Client Portal" at bounding box center [150, 13] width 43 height 12
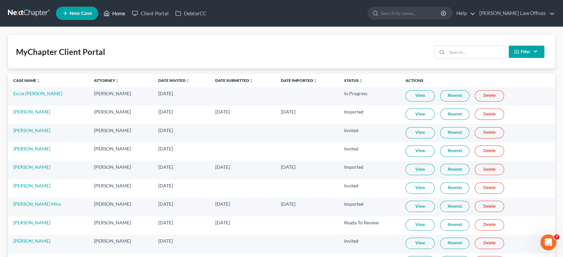
click at [122, 14] on link "Home" at bounding box center [114, 13] width 28 height 12
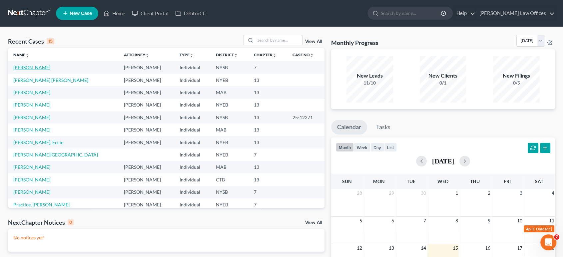
click at [36, 69] on link "[PERSON_NAME]" at bounding box center [31, 68] width 37 height 6
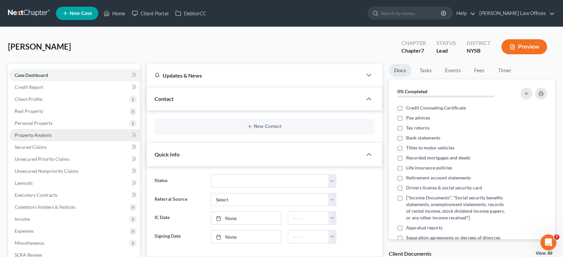
scroll to position [185, 0]
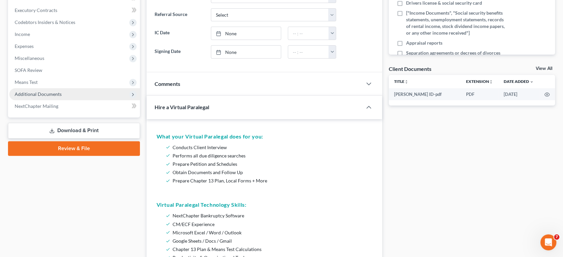
click at [40, 93] on span "Additional Documents" at bounding box center [38, 94] width 47 height 6
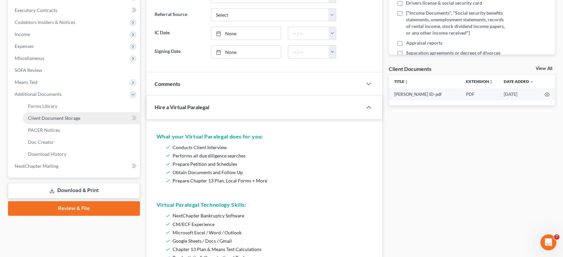
click at [45, 117] on span "Client Document Storage" at bounding box center [54, 118] width 52 height 6
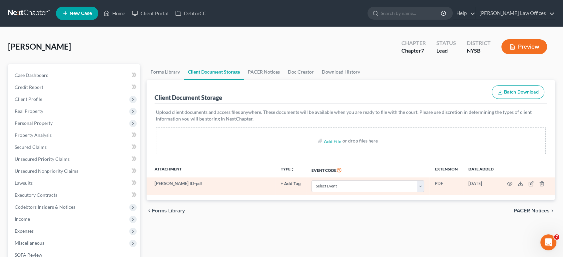
click at [217, 184] on td "[PERSON_NAME] ID-pdf" at bounding box center [211, 186] width 129 height 17
click at [509, 184] on icon "button" at bounding box center [509, 183] width 5 height 5
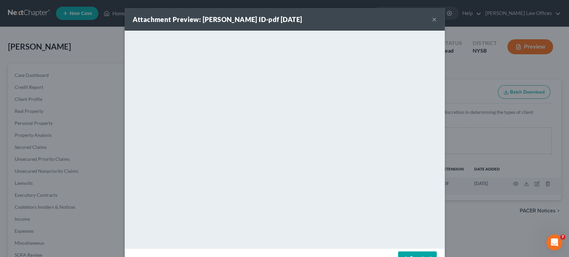
click at [432, 19] on button "×" at bounding box center [434, 19] width 5 height 8
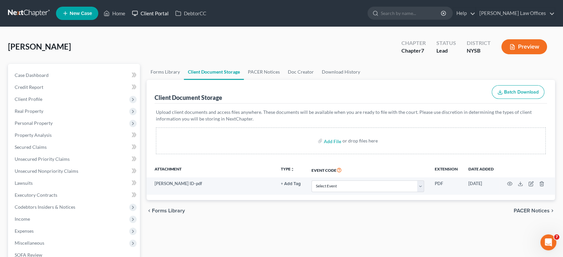
click at [152, 13] on link "Client Portal" at bounding box center [150, 13] width 43 height 12
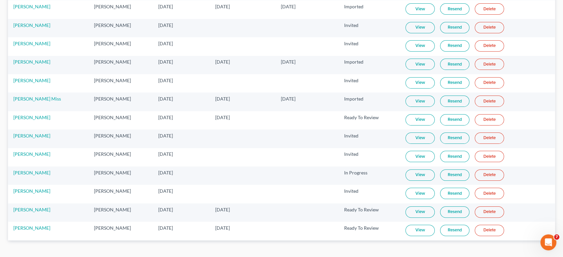
scroll to position [118, 0]
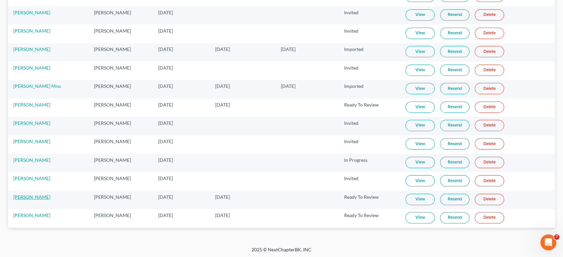
click at [21, 196] on link "[PERSON_NAME]" at bounding box center [31, 197] width 37 height 6
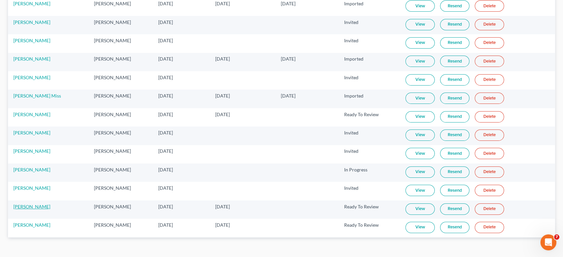
select select "10"
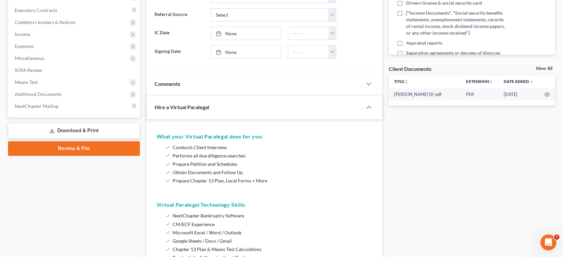
scroll to position [0, 0]
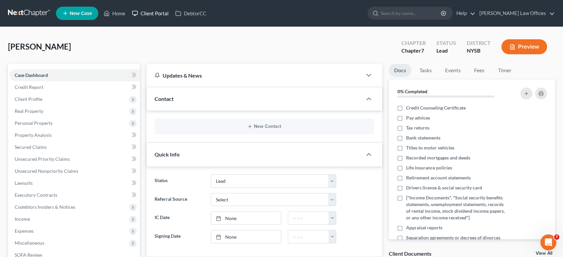
click at [151, 12] on link "Client Portal" at bounding box center [150, 13] width 43 height 12
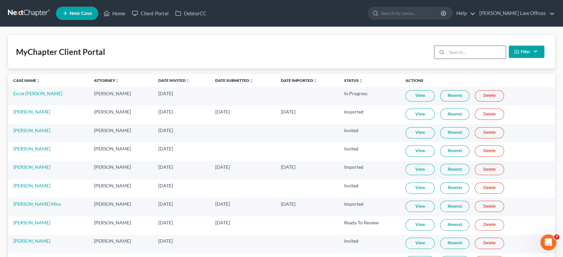
click at [467, 52] on input "search" at bounding box center [476, 52] width 59 height 13
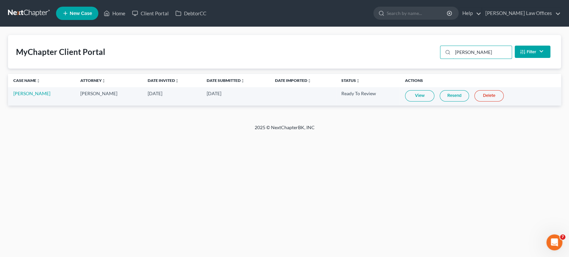
type input "[PERSON_NAME]"
click at [412, 97] on link "View" at bounding box center [419, 95] width 29 height 11
click at [31, 96] on link "[PERSON_NAME]" at bounding box center [31, 94] width 37 height 6
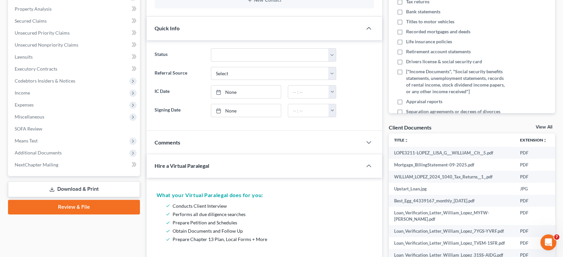
scroll to position [185, 0]
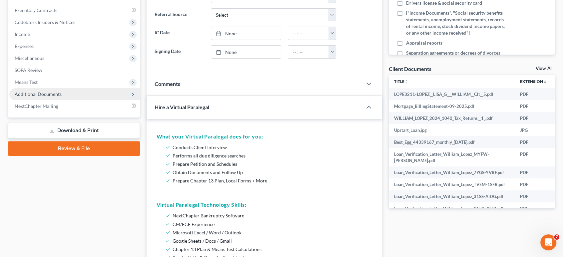
click at [37, 94] on span "Additional Documents" at bounding box center [38, 94] width 47 height 6
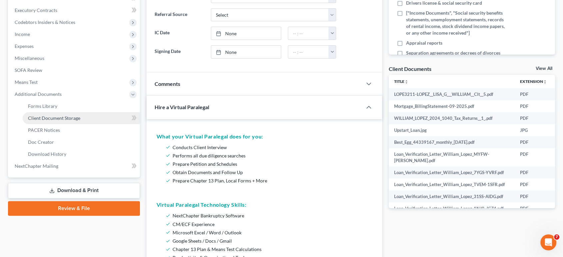
click at [51, 118] on span "Client Document Storage" at bounding box center [54, 118] width 52 height 6
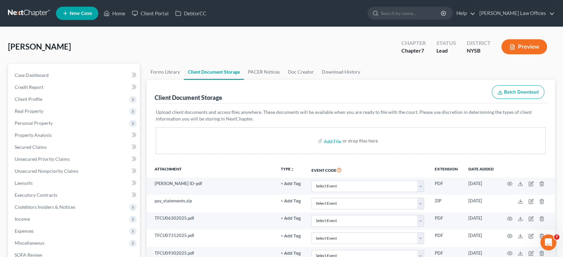
click at [120, 13] on link "Home" at bounding box center [114, 13] width 28 height 12
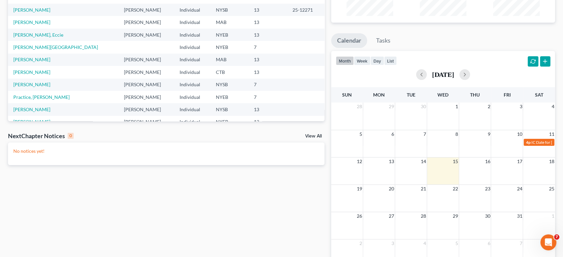
scroll to position [9, 0]
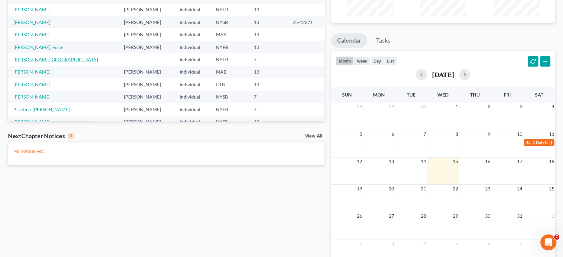
click at [32, 59] on link "[PERSON_NAME][GEOGRAPHIC_DATA]" at bounding box center [55, 60] width 85 height 6
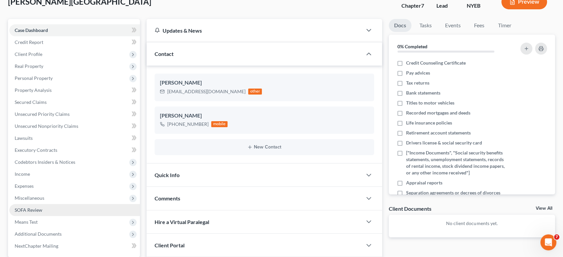
scroll to position [117, 0]
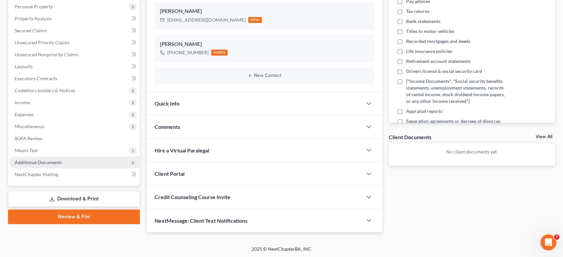
click at [48, 164] on span "Additional Documents" at bounding box center [38, 163] width 47 height 6
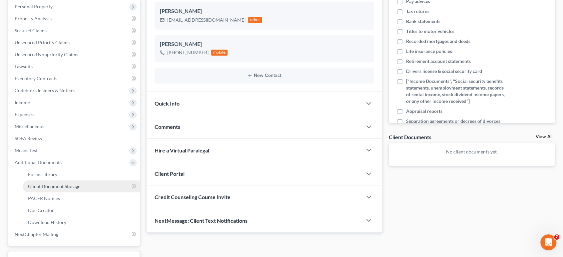
click at [46, 188] on span "Client Document Storage" at bounding box center [54, 187] width 52 height 6
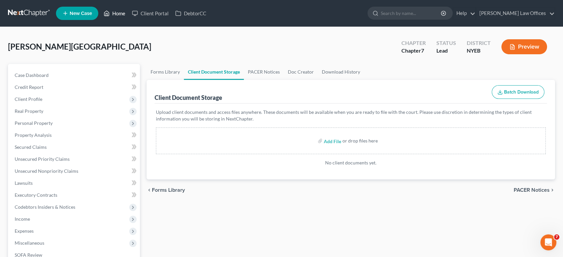
click at [123, 12] on link "Home" at bounding box center [114, 13] width 28 height 12
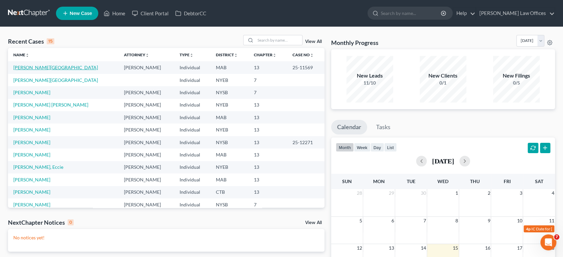
click at [21, 68] on link "[PERSON_NAME][GEOGRAPHIC_DATA]" at bounding box center [55, 68] width 85 height 6
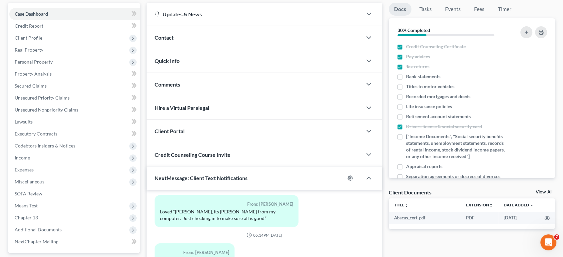
scroll to position [148, 0]
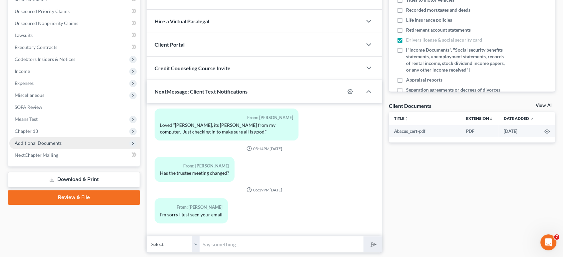
click at [48, 146] on span "Additional Documents" at bounding box center [74, 143] width 131 height 12
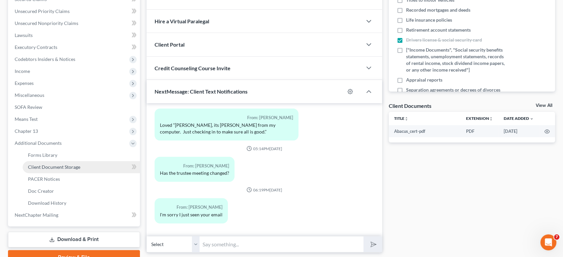
click at [52, 166] on span "Client Document Storage" at bounding box center [54, 167] width 52 height 6
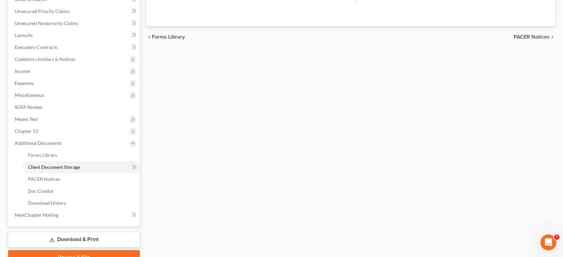
scroll to position [10, 0]
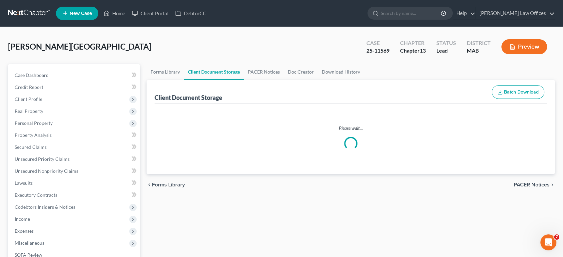
select select "0"
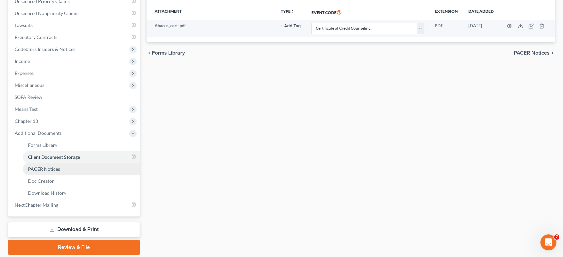
scroll to position [180, 0]
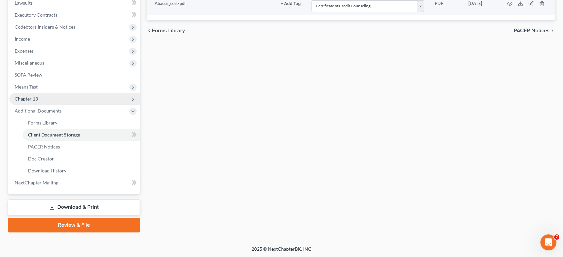
click at [36, 100] on span "Chapter 13" at bounding box center [26, 99] width 23 height 6
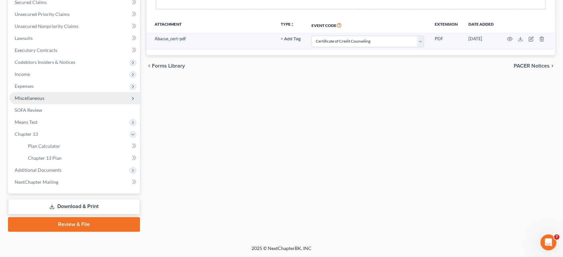
scroll to position [144, 0]
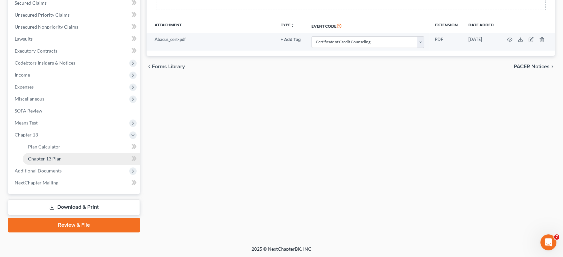
click at [42, 157] on span "Chapter 13 Plan" at bounding box center [45, 159] width 34 height 6
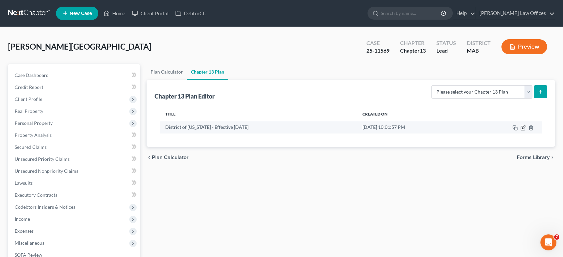
click at [524, 127] on icon "button" at bounding box center [522, 127] width 5 height 5
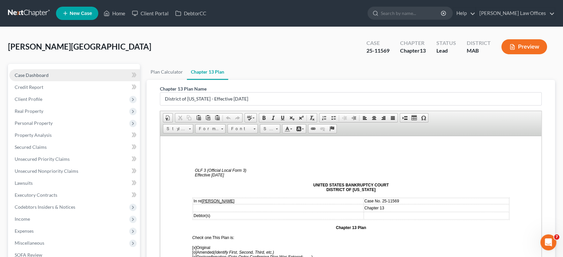
click at [40, 76] on span "Case Dashboard" at bounding box center [32, 75] width 34 height 6
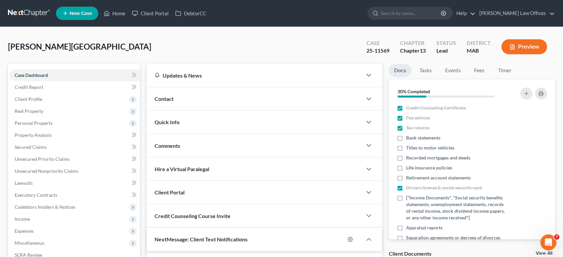
scroll to position [160, 0]
click at [116, 11] on link "Home" at bounding box center [114, 13] width 28 height 12
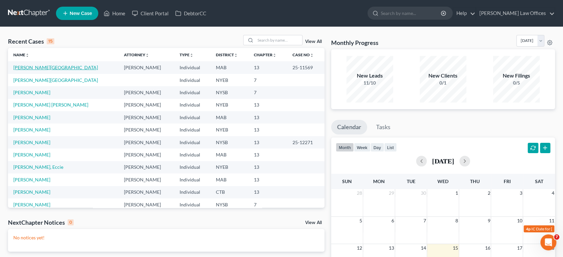
click at [28, 66] on link "[PERSON_NAME][GEOGRAPHIC_DATA]" at bounding box center [55, 68] width 85 height 6
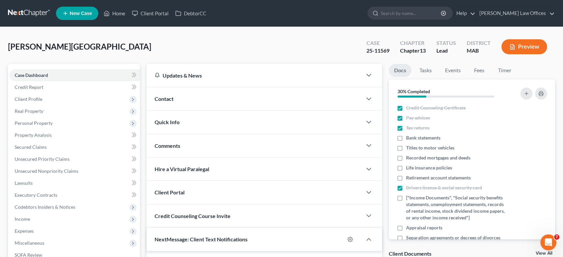
scroll to position [160, 0]
click at [422, 72] on link "Tasks" at bounding box center [425, 70] width 23 height 13
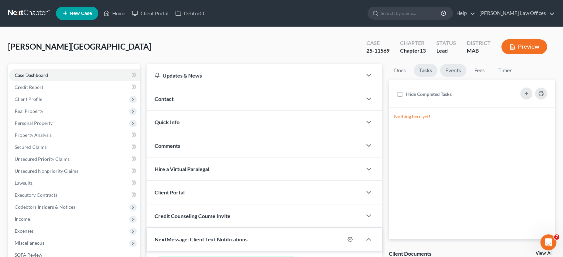
click at [450, 69] on link "Events" at bounding box center [453, 70] width 26 height 13
click at [476, 69] on link "Fees" at bounding box center [479, 70] width 21 height 13
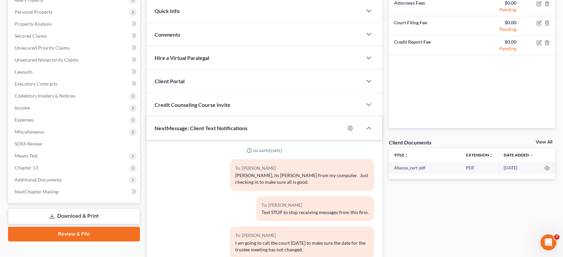
scroll to position [111, 0]
click at [315, 128] on div "NextMessage: Client Text Notifications" at bounding box center [246, 128] width 198 height 23
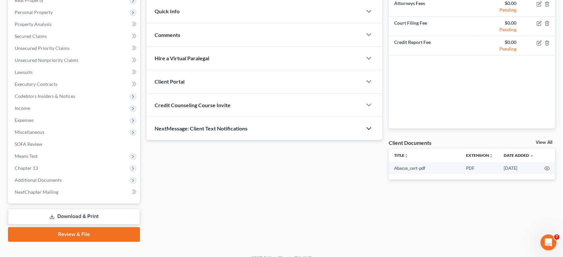
click at [370, 128] on polyline "button" at bounding box center [369, 129] width 4 height 2
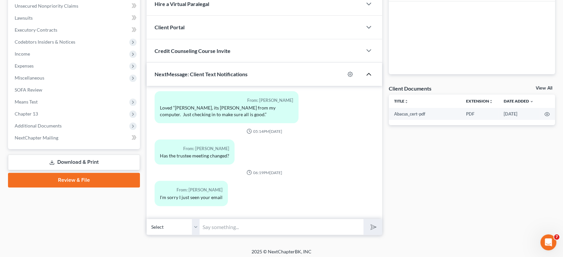
scroll to position [168, 0]
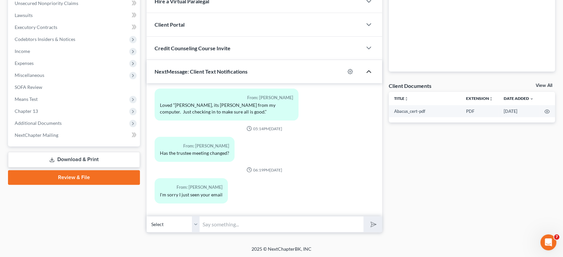
click at [257, 218] on input "text" at bounding box center [282, 224] width 164 height 16
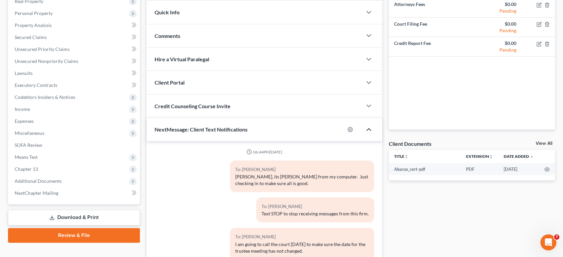
scroll to position [94, 0]
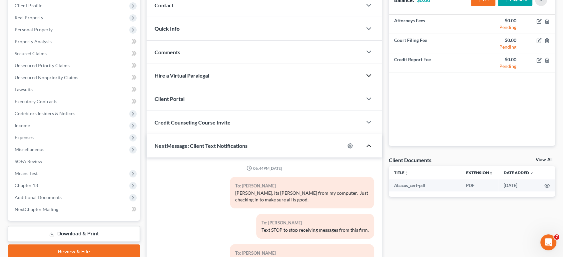
click at [368, 74] on icon "button" at bounding box center [369, 76] width 8 height 8
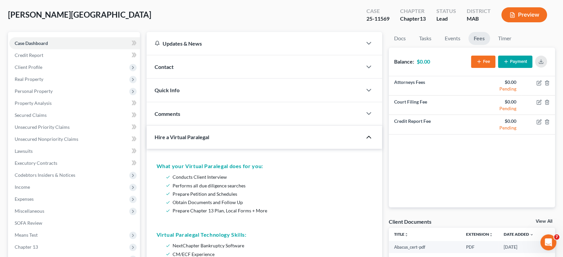
scroll to position [20, 0]
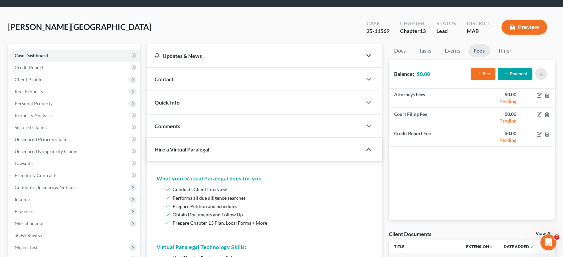
click at [367, 55] on polyline "button" at bounding box center [369, 56] width 4 height 2
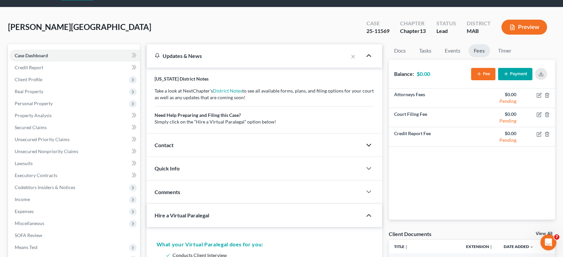
click at [368, 144] on icon "button" at bounding box center [369, 145] width 8 height 8
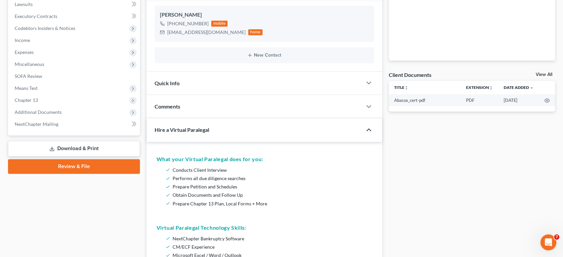
scroll to position [205, 0]
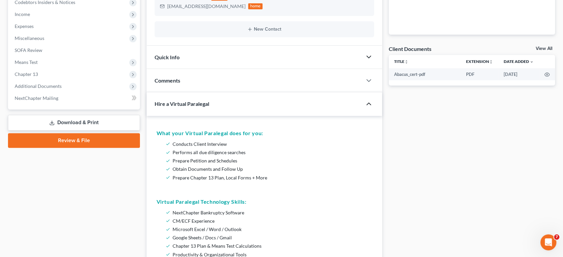
click at [369, 56] on icon "button" at bounding box center [369, 57] width 8 height 8
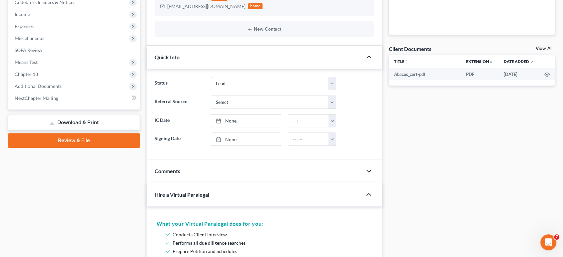
click at [365, 170] on icon "button" at bounding box center [369, 171] width 8 height 8
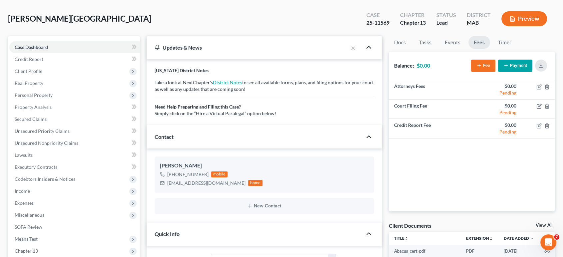
scroll to position [0, 0]
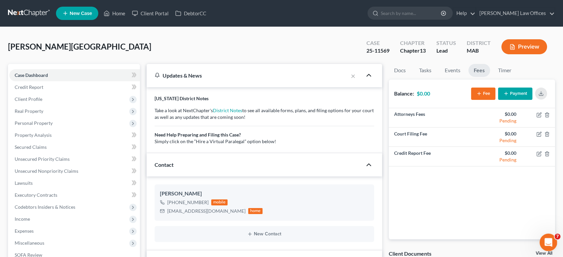
click at [547, 242] on icon "Open Intercom Messenger" at bounding box center [547, 241] width 5 height 5
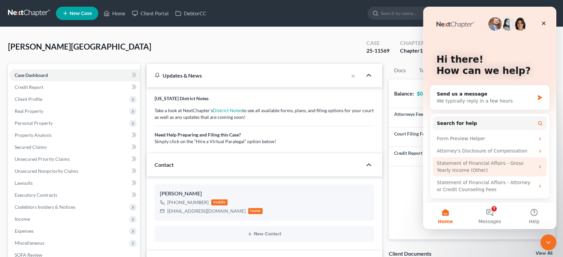
click at [460, 168] on div "Statement of Financial Affairs - Gross Yearly Income (Other)" at bounding box center [486, 167] width 98 height 14
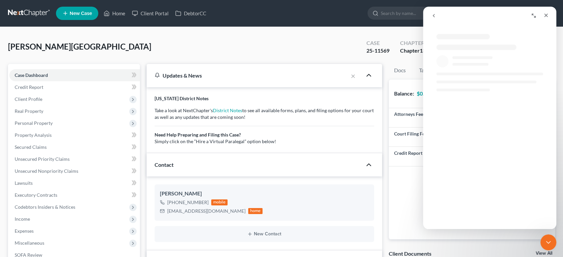
click at [450, 149] on div "Intercom messenger" at bounding box center [483, 151] width 80 height 5
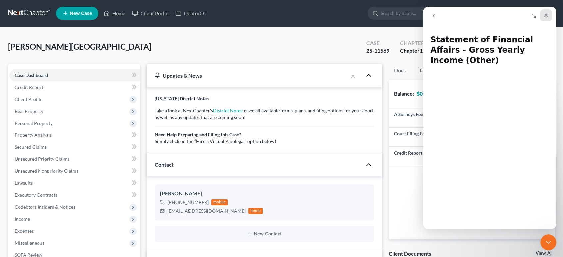
click at [546, 15] on icon "Close" at bounding box center [546, 16] width 4 height 4
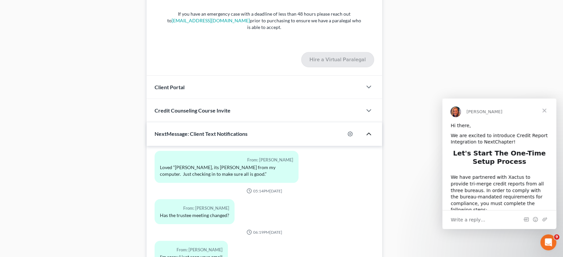
scroll to position [701, 0]
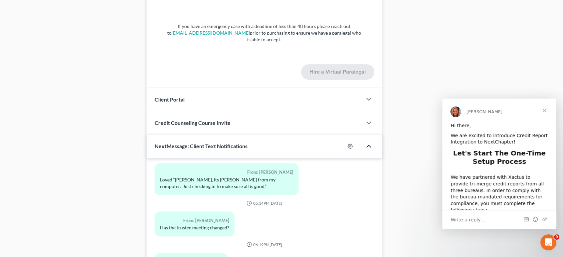
click at [544, 109] on span "Close" at bounding box center [544, 111] width 24 height 24
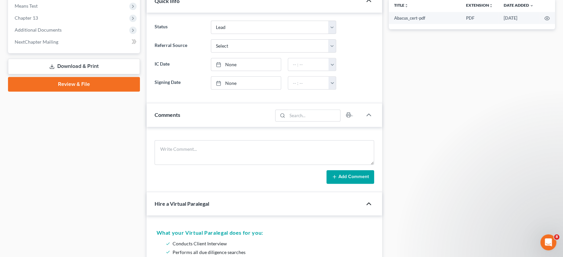
scroll to position [219, 0]
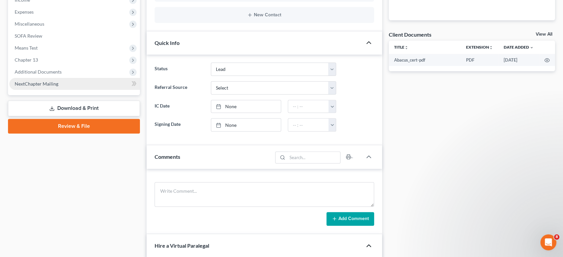
click at [91, 86] on link "NextChapter Mailing" at bounding box center [74, 84] width 131 height 12
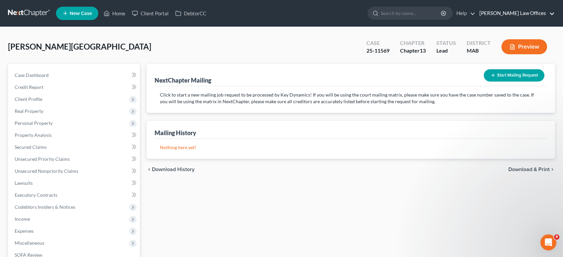
click at [553, 14] on link "[PERSON_NAME] Law Offices" at bounding box center [515, 13] width 79 height 12
